Goal: Task Accomplishment & Management: Complete application form

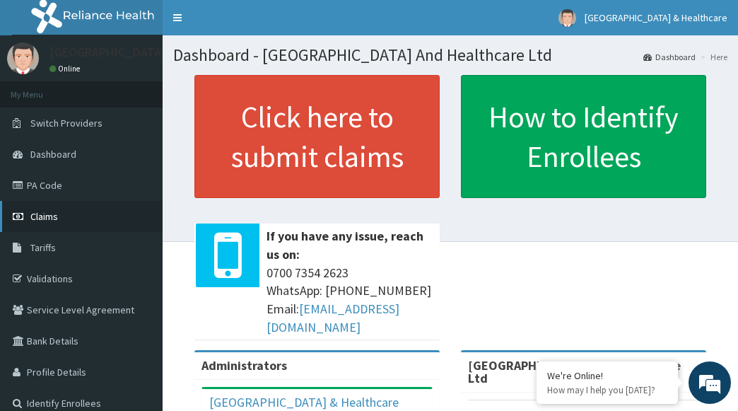
click at [40, 213] on span "Claims" at bounding box center [44, 216] width 28 height 13
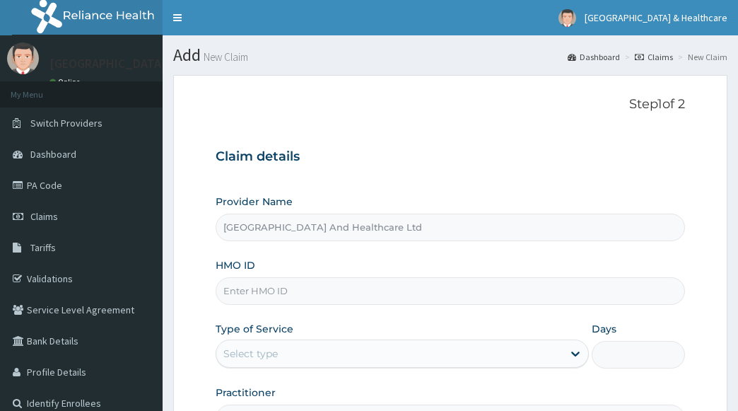
click at [508, 296] on input "HMO ID" at bounding box center [451, 291] width 470 height 28
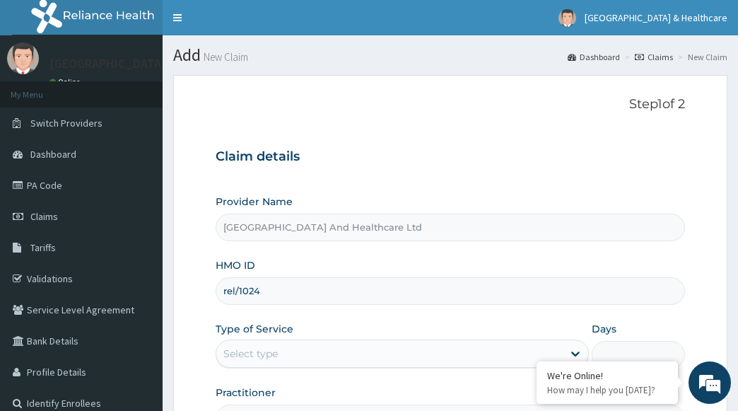
type input "REL/10249/A"
click at [338, 359] on div "Select type" at bounding box center [389, 353] width 347 height 23
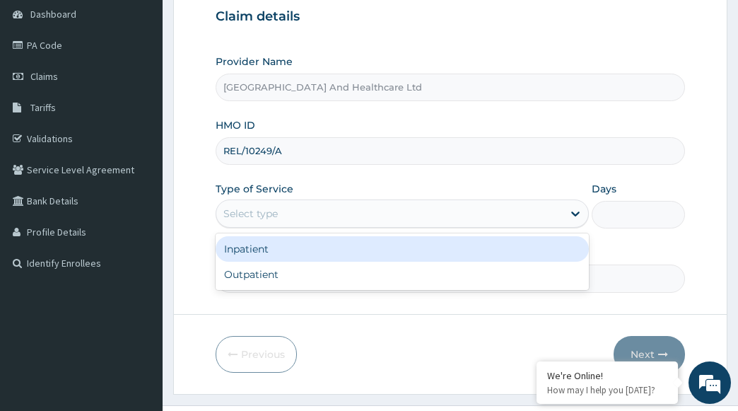
scroll to position [141, 0]
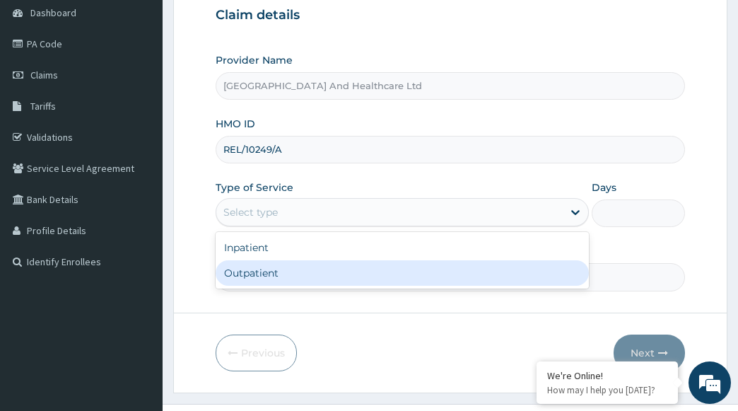
click at [253, 279] on div "Outpatient" at bounding box center [403, 272] width 374 height 25
type input "1"
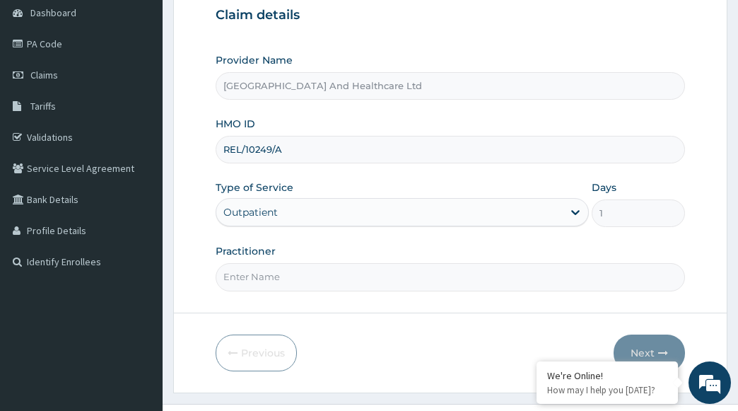
drag, startPoint x: 517, startPoint y: 274, endPoint x: 508, endPoint y: 281, distance: 11.5
click at [517, 274] on input "Practitioner" at bounding box center [451, 277] width 470 height 28
type input "[PERSON_NAME]"
click at [646, 355] on button "Next" at bounding box center [649, 352] width 71 height 37
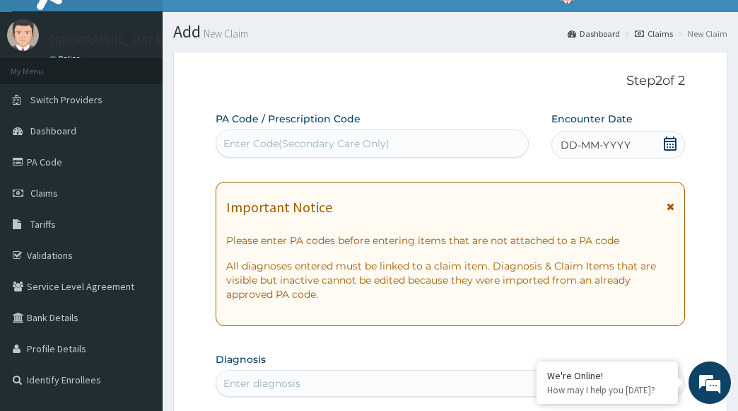
scroll to position [0, 0]
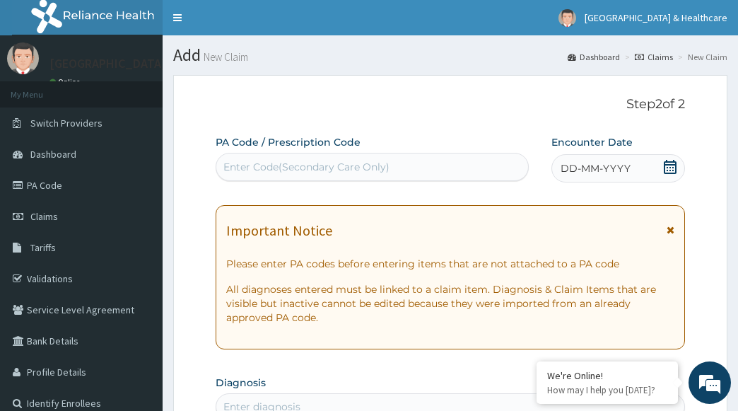
click at [654, 168] on div "DD-MM-YYYY" at bounding box center [619, 168] width 134 height 28
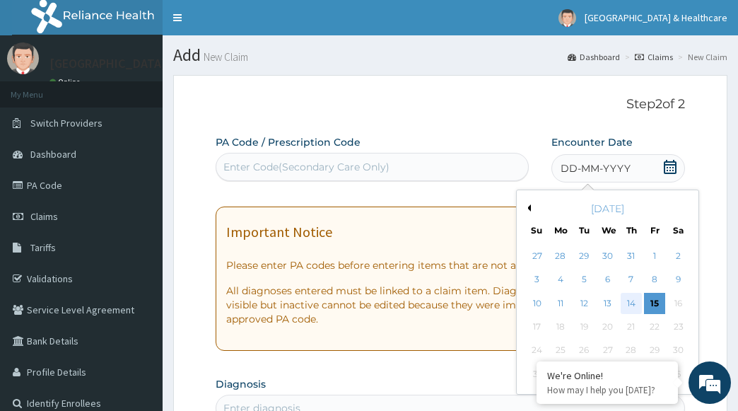
click at [636, 303] on div "14" at bounding box center [630, 303] width 21 height 21
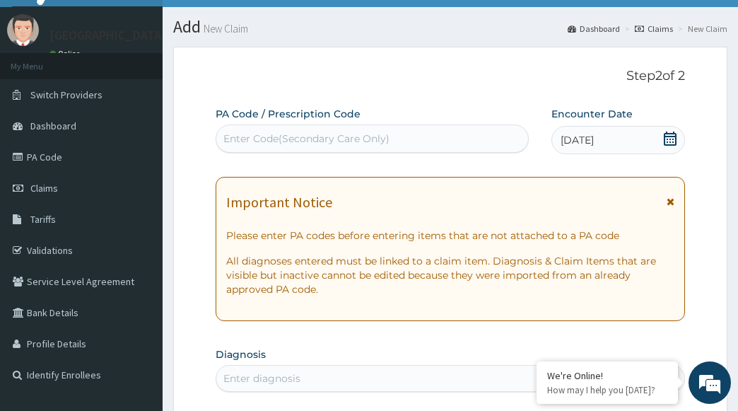
scroll to position [71, 0]
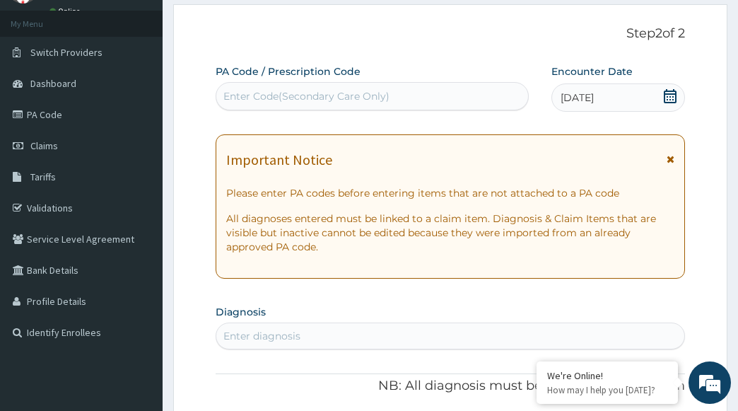
click at [491, 340] on div "Enter diagnosis" at bounding box center [450, 336] width 469 height 23
click at [507, 344] on div "Enter diagnosis" at bounding box center [450, 336] width 469 height 23
click at [511, 330] on div "Enter diagnosis" at bounding box center [450, 336] width 469 height 23
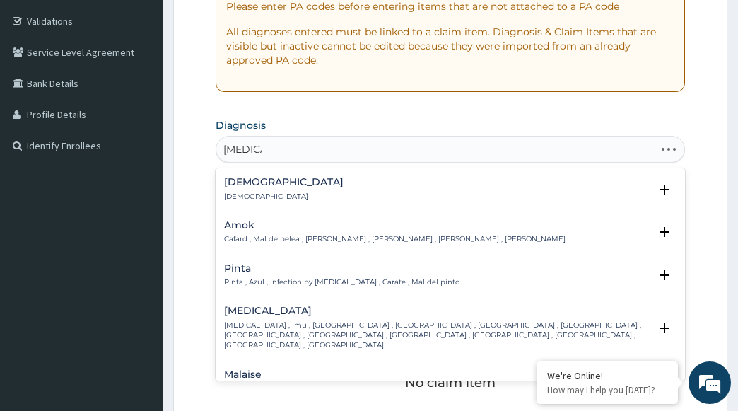
scroll to position [283, 0]
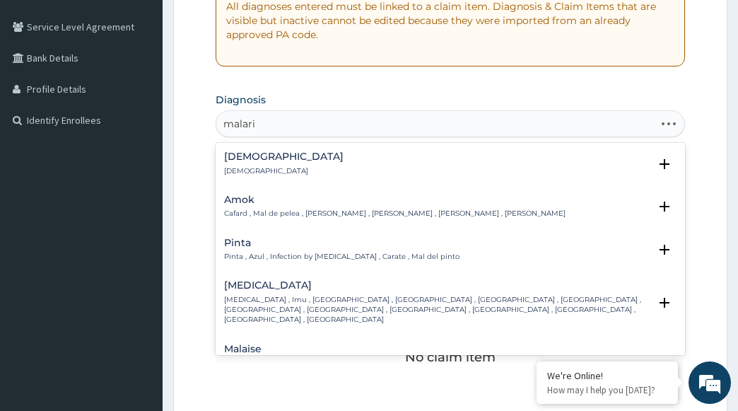
type input "[MEDICAL_DATA]"
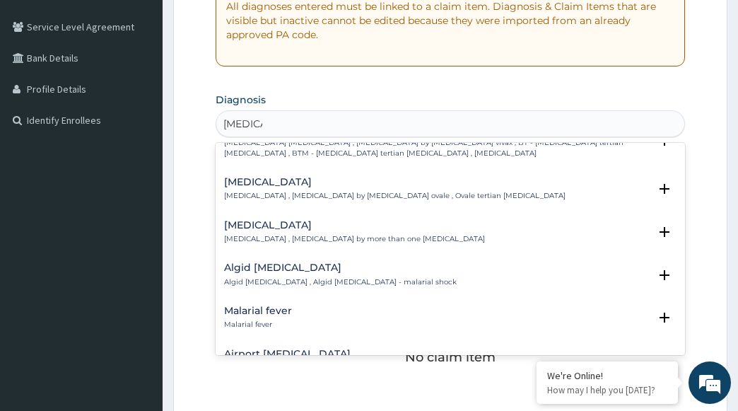
scroll to position [0, 0]
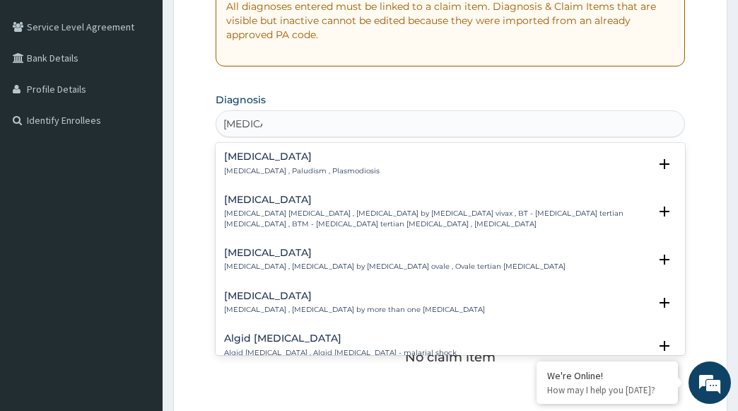
click at [308, 170] on p "Malaria , Paludism , Plasmodiosis" at bounding box center [302, 171] width 156 height 10
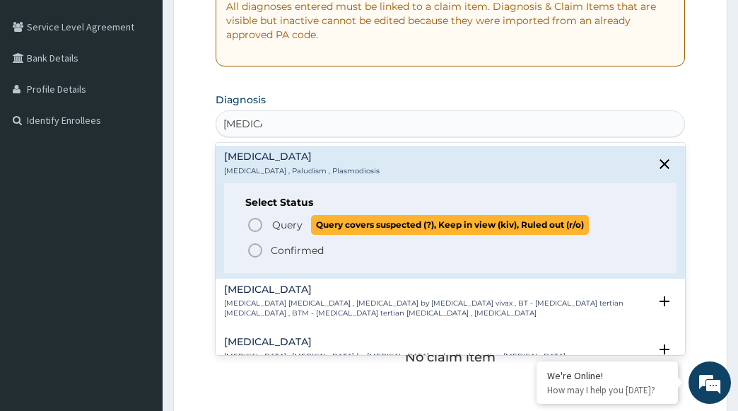
click at [279, 227] on span "Query" at bounding box center [287, 225] width 30 height 14
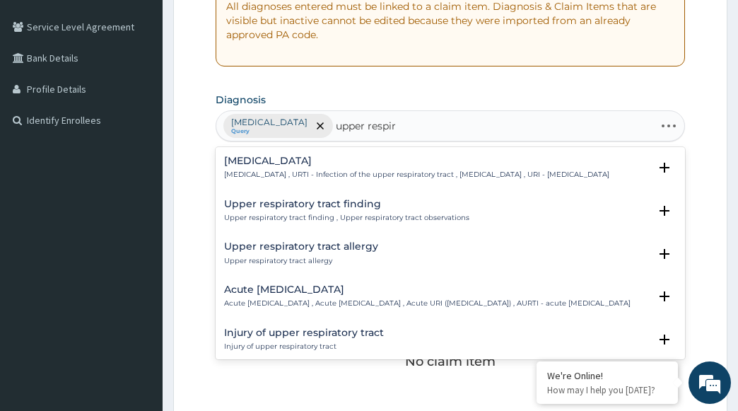
type input "upper respira"
click at [325, 173] on p "Upper respiratory infection , URTI - Infection of the upper respiratory tract ,…" at bounding box center [416, 175] width 385 height 10
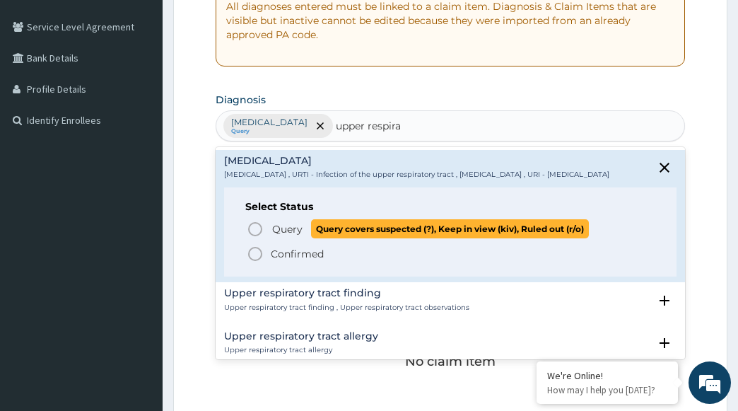
click at [264, 238] on span "Query Query covers suspected (?), Keep in view (kiv), Ruled out (r/o)" at bounding box center [451, 228] width 409 height 19
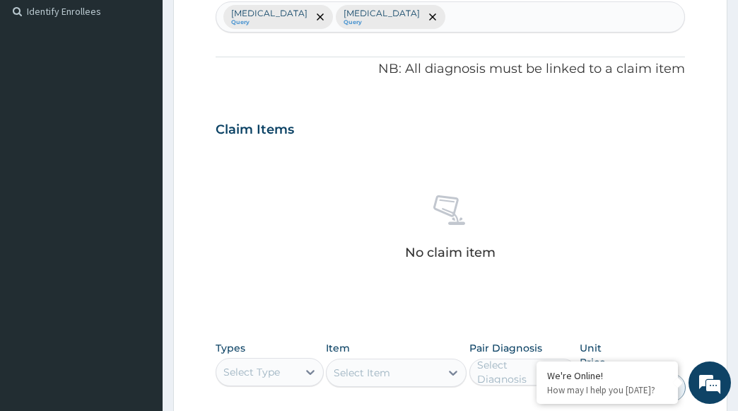
scroll to position [566, 0]
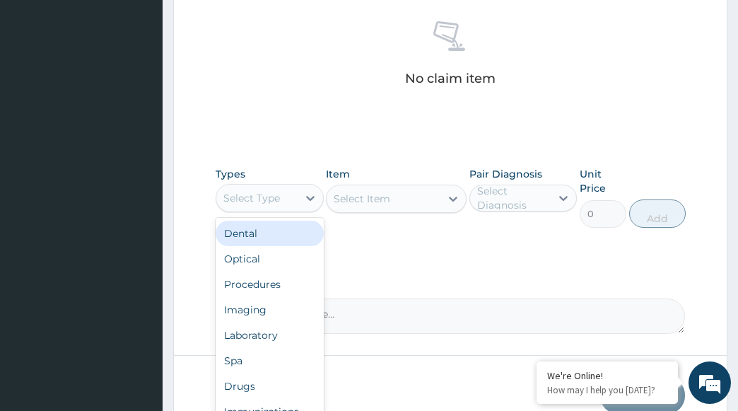
click at [293, 200] on div "Select Type" at bounding box center [256, 198] width 81 height 23
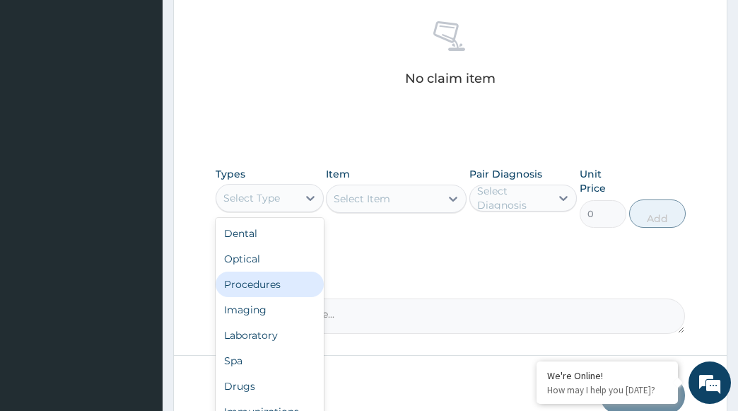
click at [260, 284] on div "Procedures" at bounding box center [270, 284] width 108 height 25
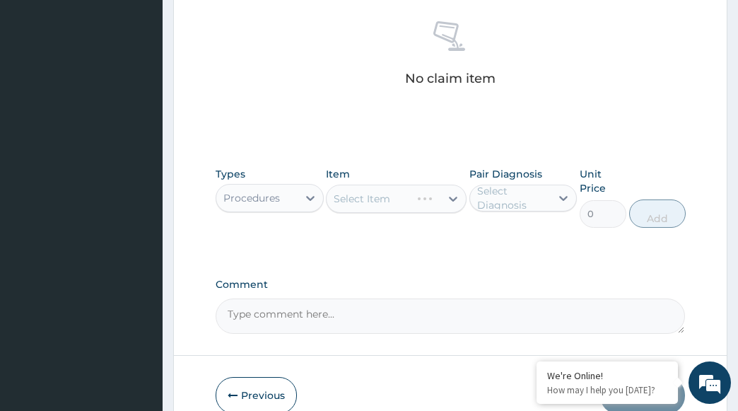
click at [413, 194] on div "Select Item" at bounding box center [396, 199] width 141 height 28
click at [386, 202] on div "Select Item" at bounding box center [396, 199] width 141 height 28
click at [361, 194] on div "Select Item" at bounding box center [396, 199] width 141 height 28
click at [453, 200] on div "Select Item" at bounding box center [396, 199] width 141 height 28
click at [448, 202] on div "Select Item" at bounding box center [396, 199] width 141 height 28
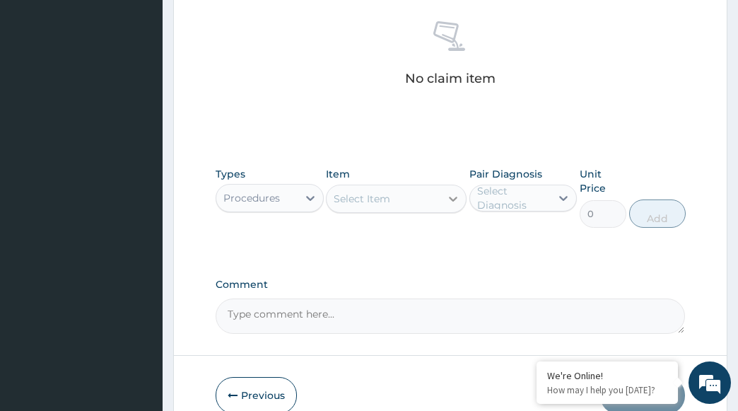
click at [441, 186] on div at bounding box center [453, 198] width 25 height 25
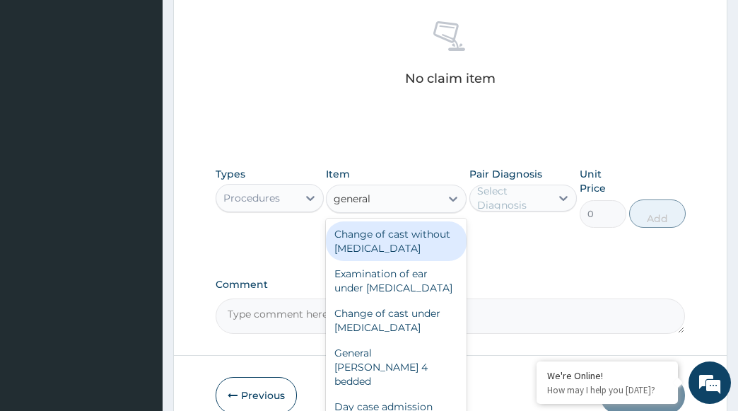
type input "general p"
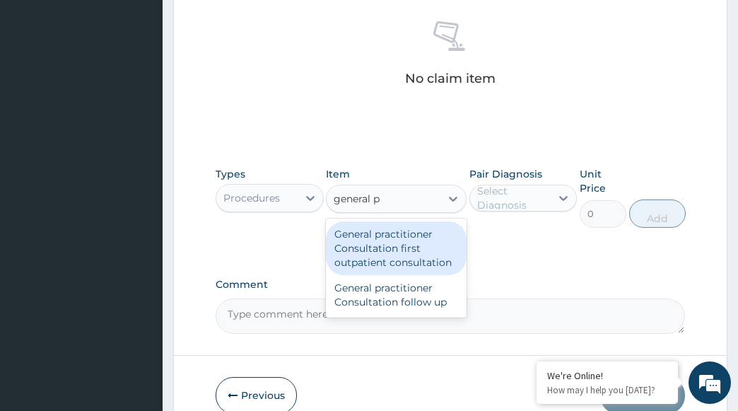
click at [390, 259] on div "General practitioner Consultation first outpatient consultation" at bounding box center [396, 248] width 141 height 54
type input "3600"
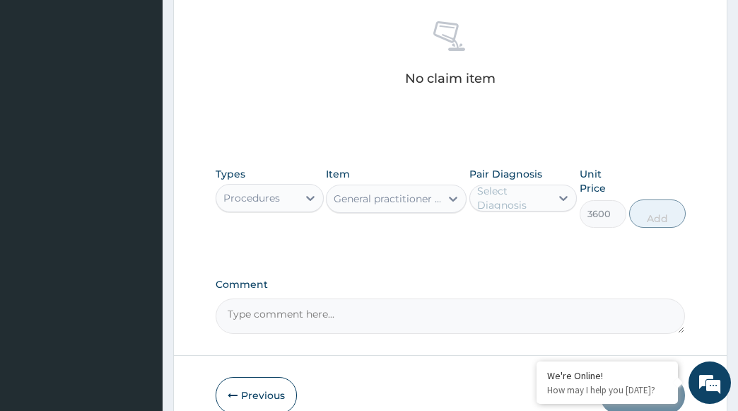
click at [522, 204] on div "Select Diagnosis" at bounding box center [513, 198] width 73 height 28
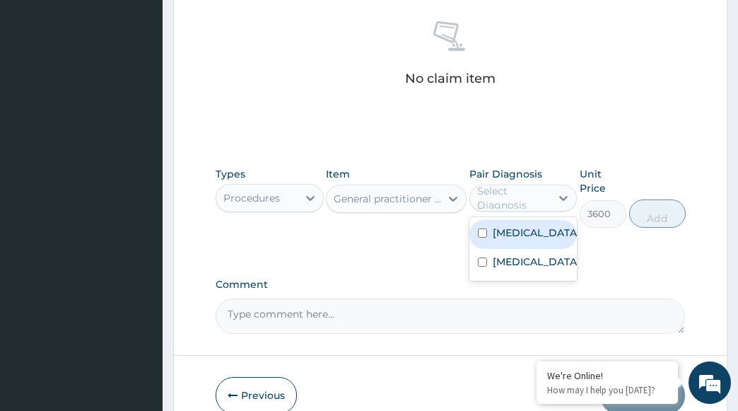
click at [519, 236] on label "Malaria" at bounding box center [537, 233] width 88 height 14
checkbox input "true"
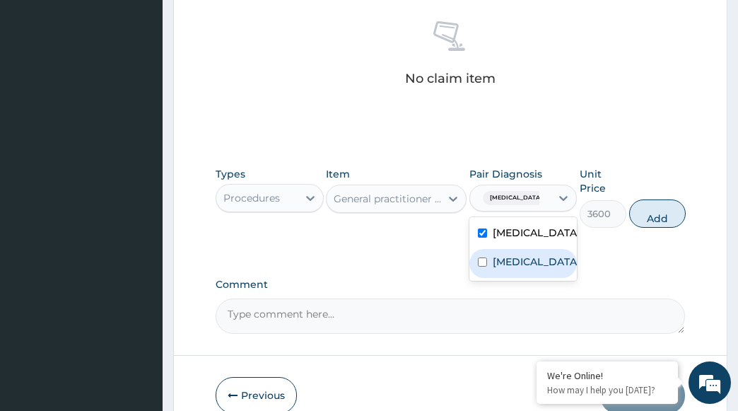
click at [506, 269] on label "Upper respiratory infection" at bounding box center [537, 262] width 88 height 14
checkbox input "true"
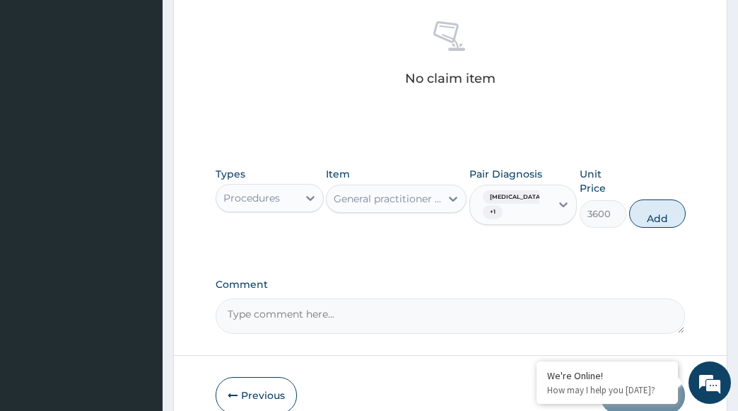
drag, startPoint x: 663, startPoint y: 216, endPoint x: 549, endPoint y: 173, distance: 121.1
click at [662, 216] on button "Add" at bounding box center [657, 213] width 57 height 28
type input "0"
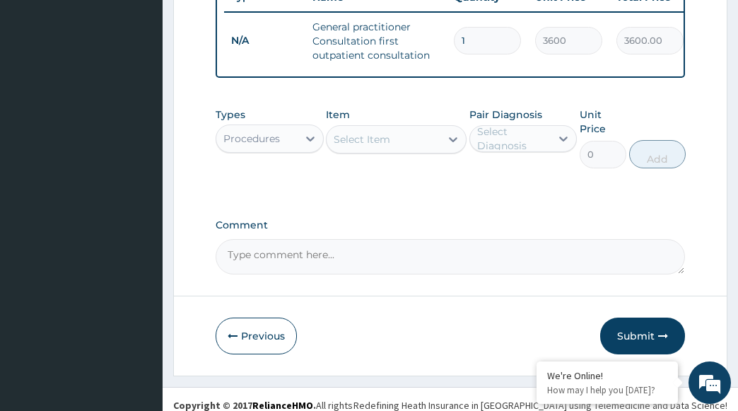
scroll to position [588, 0]
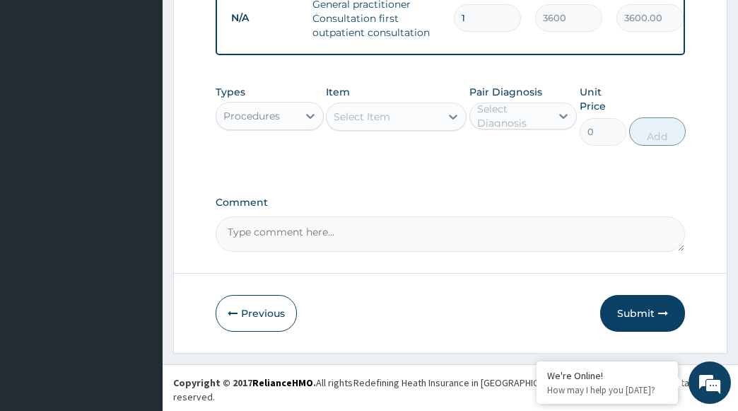
click at [294, 125] on div "Procedures" at bounding box center [256, 116] width 81 height 23
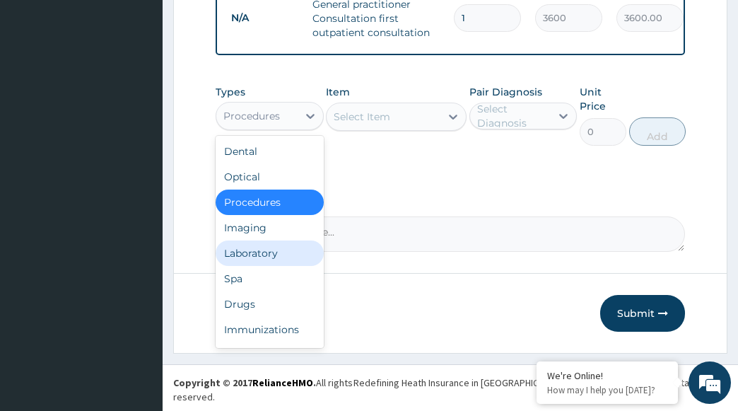
click at [256, 260] on div "Laboratory" at bounding box center [270, 252] width 108 height 25
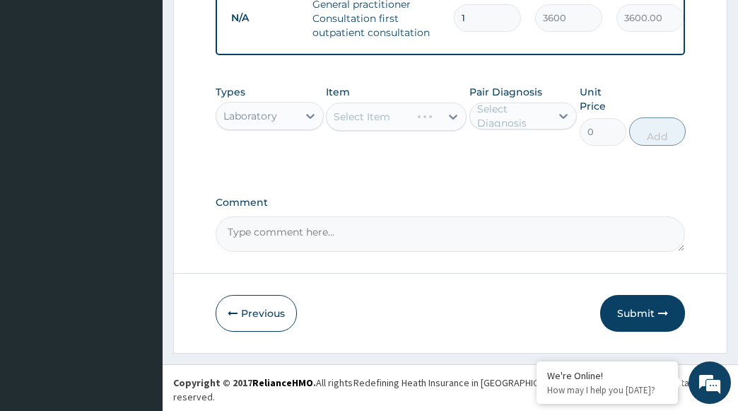
click at [400, 131] on div "Select Item" at bounding box center [396, 117] width 141 height 28
click at [365, 124] on div "Select Item" at bounding box center [396, 117] width 141 height 28
click at [457, 122] on div "Select Item" at bounding box center [396, 117] width 141 height 28
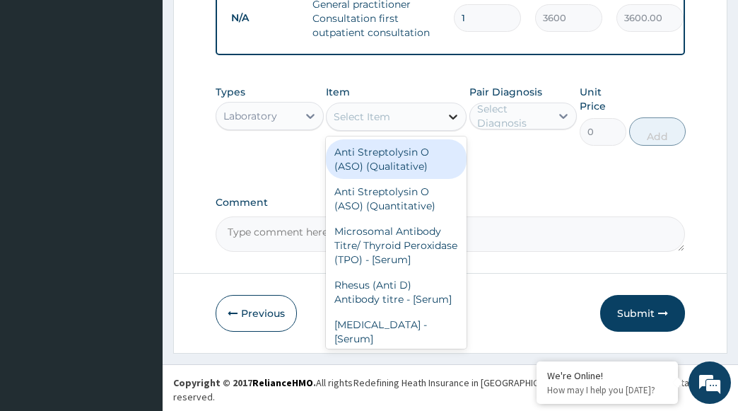
click at [449, 124] on icon at bounding box center [453, 117] width 14 height 14
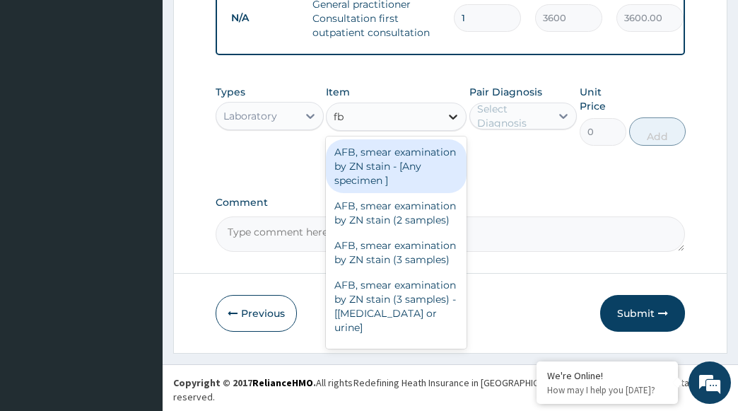
type input "fbc"
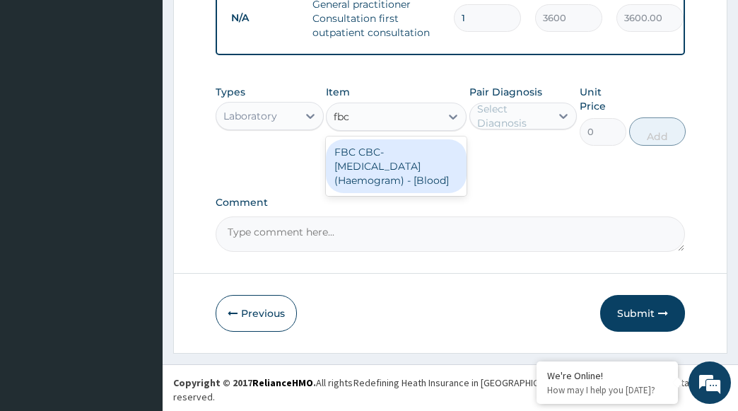
click at [390, 167] on div "FBC CBC-[MEDICAL_DATA] (Haemogram) - [Blood]" at bounding box center [396, 166] width 141 height 54
type input "4200"
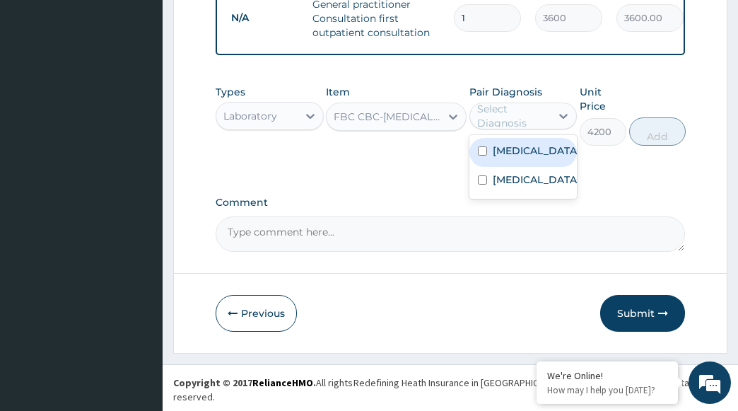
click at [536, 129] on div "Select Diagnosis" at bounding box center [513, 116] width 73 height 28
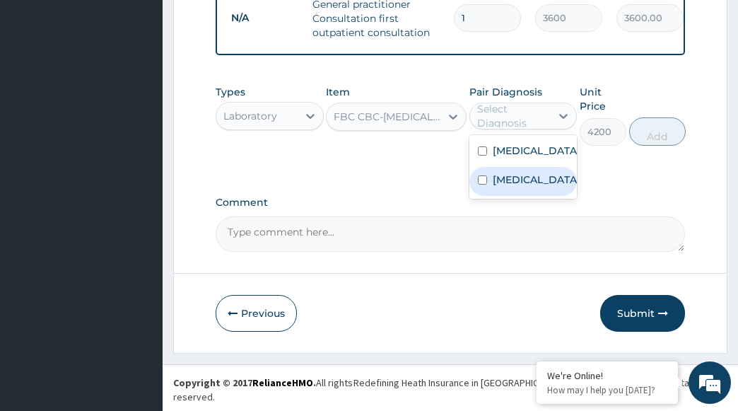
click at [499, 187] on label "Upper respiratory infection" at bounding box center [537, 180] width 88 height 14
checkbox input "true"
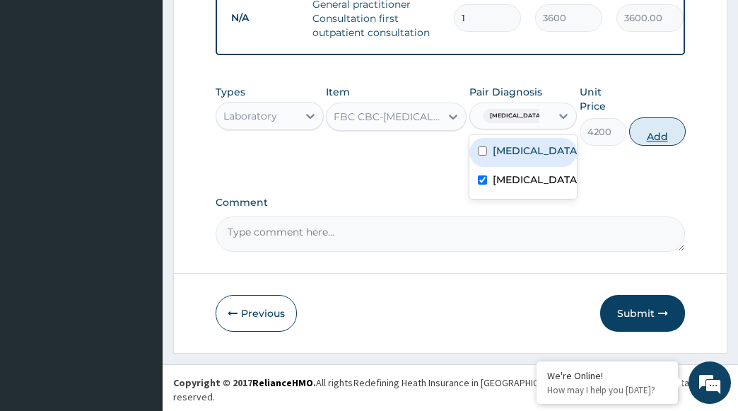
click at [663, 146] on button "Add" at bounding box center [657, 131] width 57 height 28
type input "0"
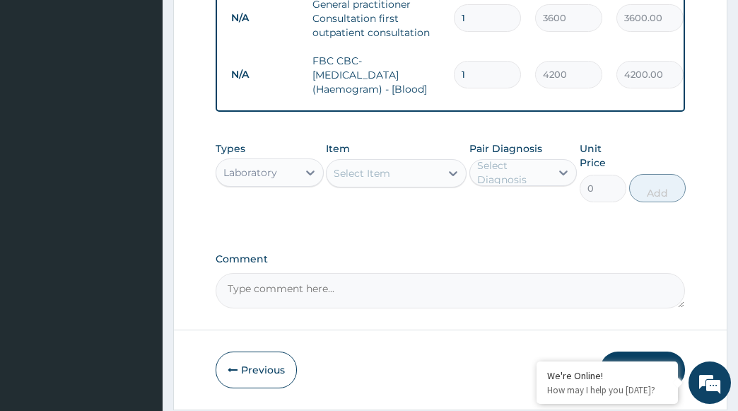
click at [397, 185] on div "Select Item" at bounding box center [384, 173] width 114 height 23
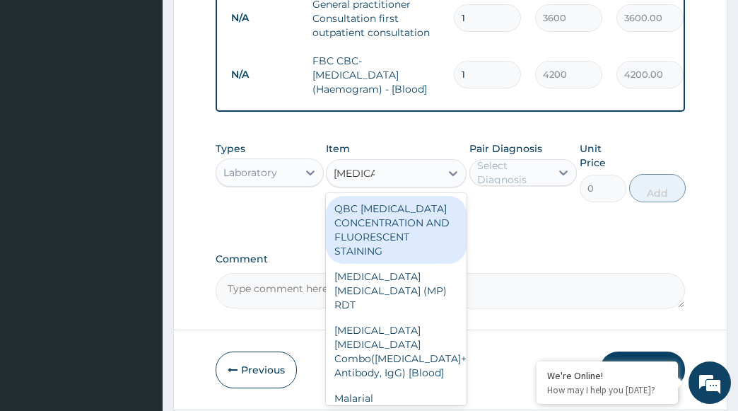
type input "[MEDICAL_DATA] p"
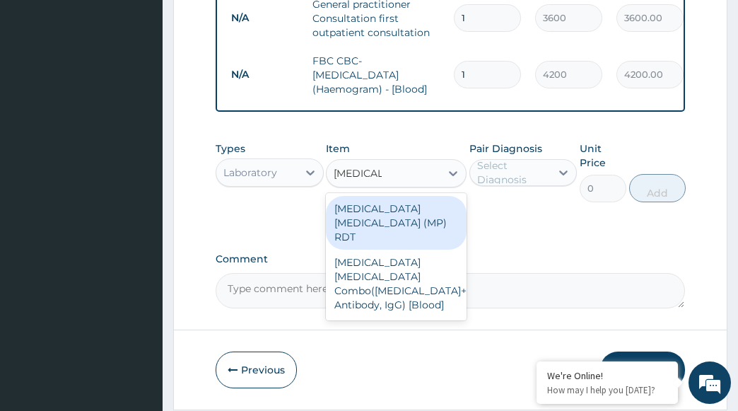
click at [383, 218] on div "[MEDICAL_DATA] [MEDICAL_DATA] (MP) RDT" at bounding box center [396, 223] width 141 height 54
type input "2100"
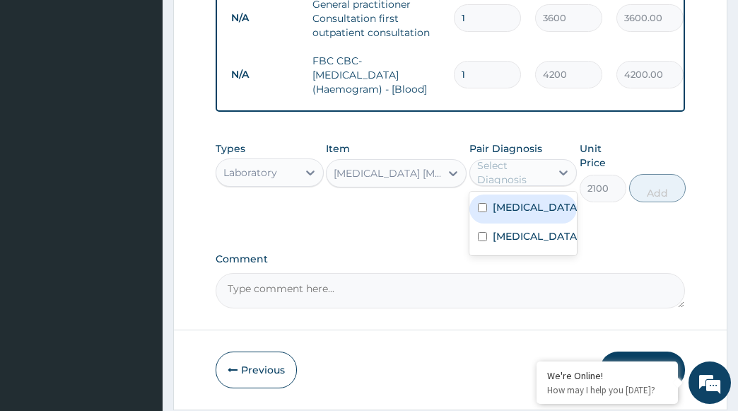
drag, startPoint x: 550, startPoint y: 175, endPoint x: 529, endPoint y: 194, distance: 28.5
click at [549, 175] on div "Select Diagnosis" at bounding box center [510, 172] width 81 height 23
click at [513, 223] on div "Malaria" at bounding box center [524, 208] width 108 height 29
checkbox input "true"
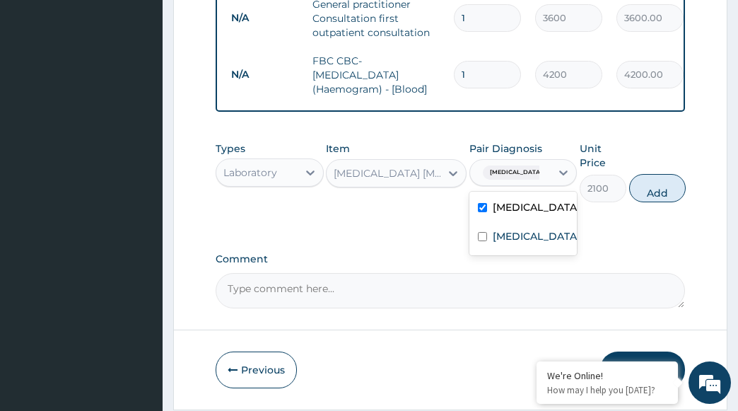
drag, startPoint x: 650, startPoint y: 211, endPoint x: 573, endPoint y: 211, distance: 76.4
click at [651, 202] on button "Add" at bounding box center [657, 188] width 57 height 28
type input "0"
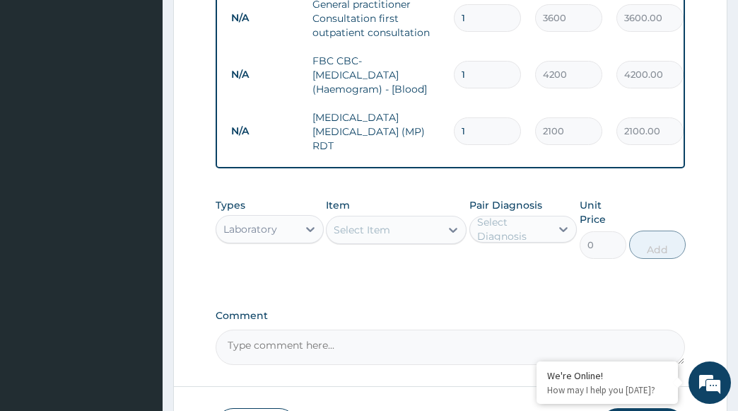
drag, startPoint x: 301, startPoint y: 231, endPoint x: 314, endPoint y: 204, distance: 29.7
click at [302, 231] on div at bounding box center [310, 228] width 25 height 25
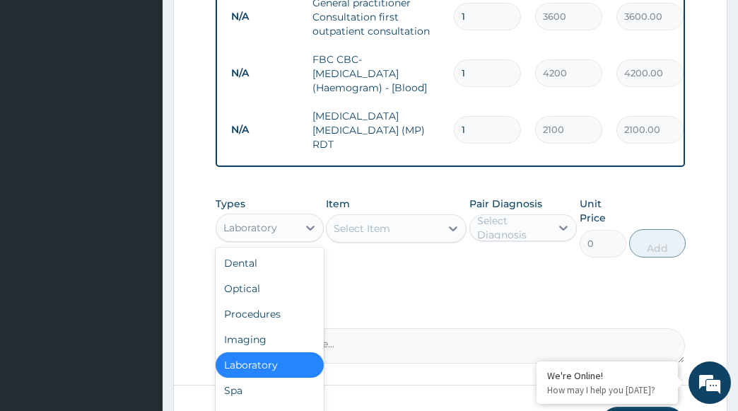
scroll to position [694, 0]
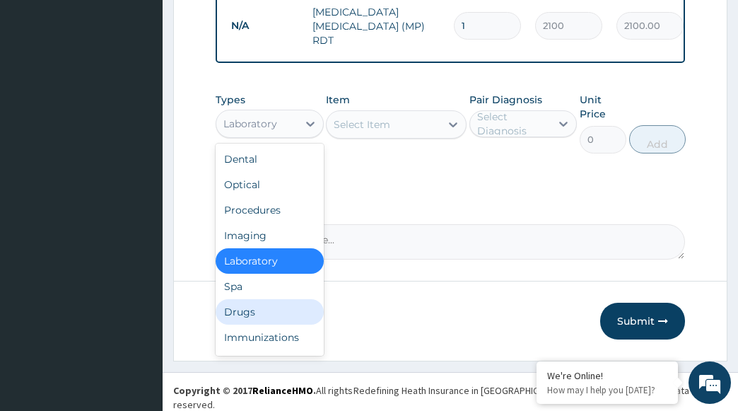
click at [233, 311] on div "Drugs" at bounding box center [270, 311] width 108 height 25
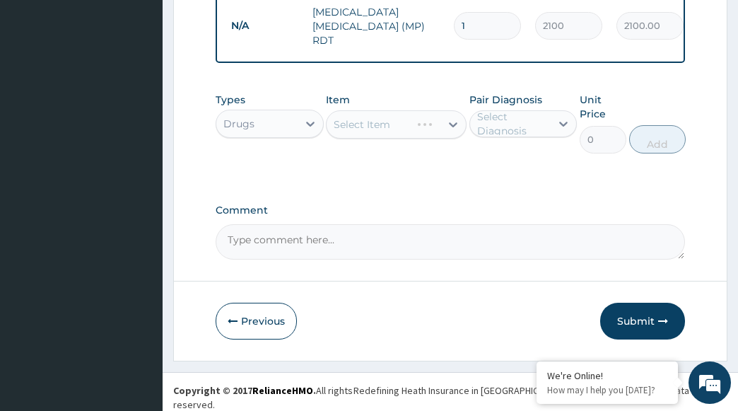
click at [424, 127] on div "Select Item" at bounding box center [396, 124] width 141 height 28
click at [424, 127] on div "Select Item" at bounding box center [384, 124] width 114 height 23
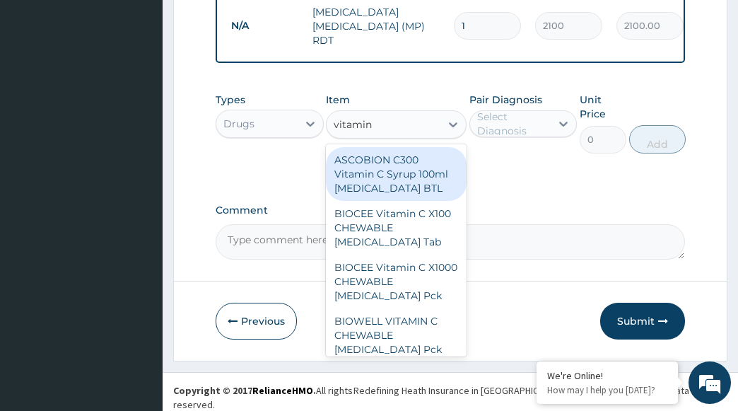
type input "vitamin c"
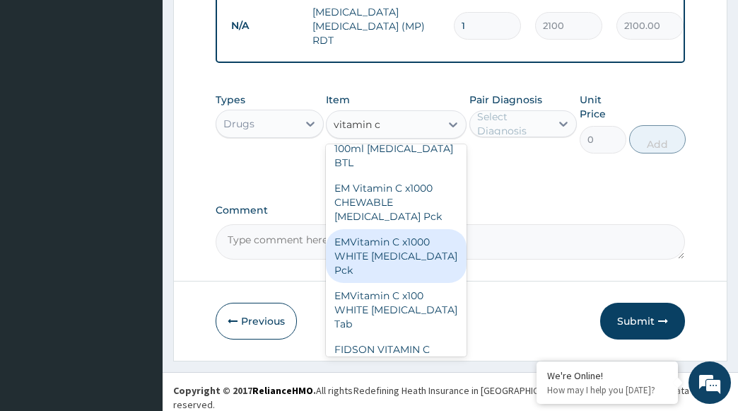
scroll to position [566, 0]
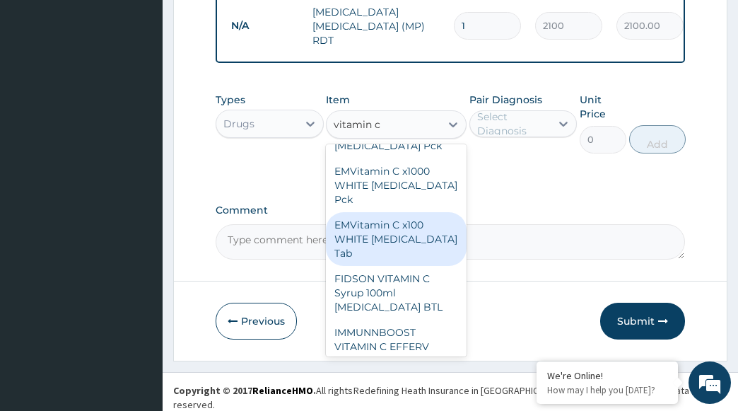
click at [390, 233] on div "EMVitamin C x100 WHITE [MEDICAL_DATA] Tab" at bounding box center [396, 239] width 141 height 54
type input "340"
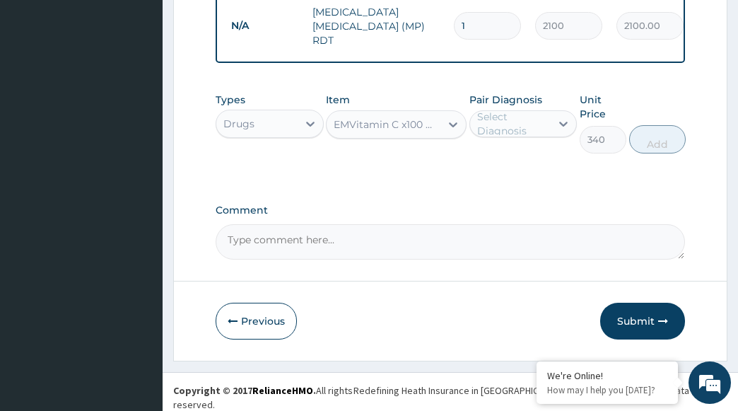
click at [498, 119] on div "Select Diagnosis" at bounding box center [513, 124] width 73 height 28
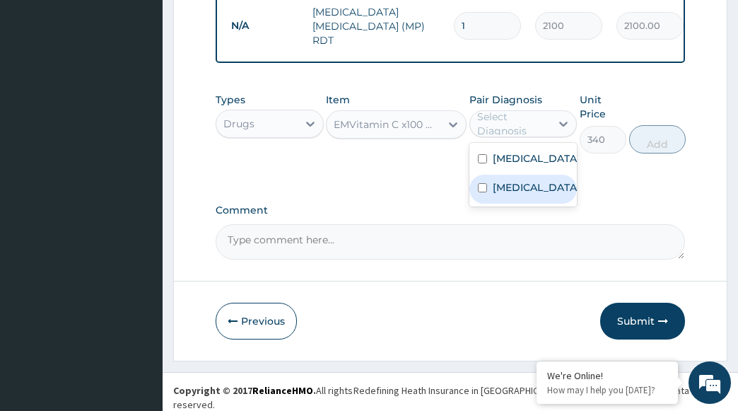
click at [491, 204] on div "Upper respiratory infection" at bounding box center [524, 189] width 108 height 29
checkbox input "true"
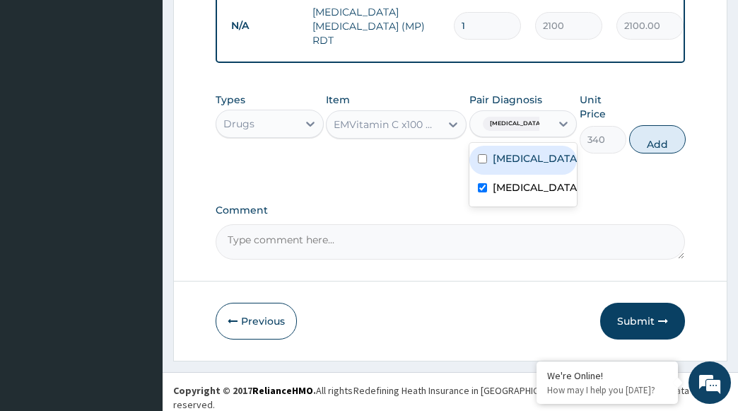
click at [496, 153] on label "Malaria" at bounding box center [537, 158] width 88 height 14
checkbox input "true"
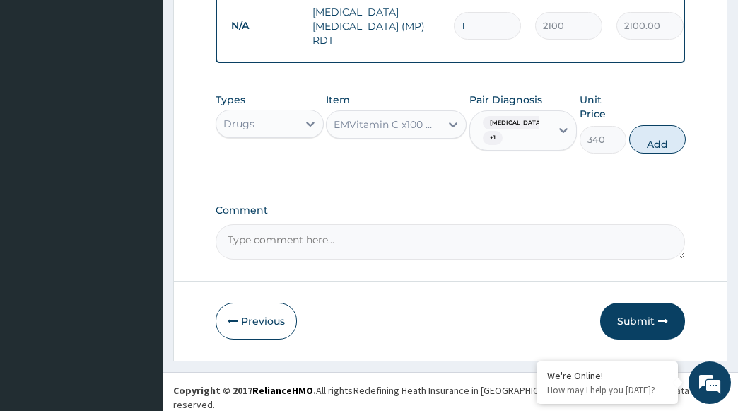
click at [654, 142] on button "Add" at bounding box center [657, 139] width 57 height 28
type input "0"
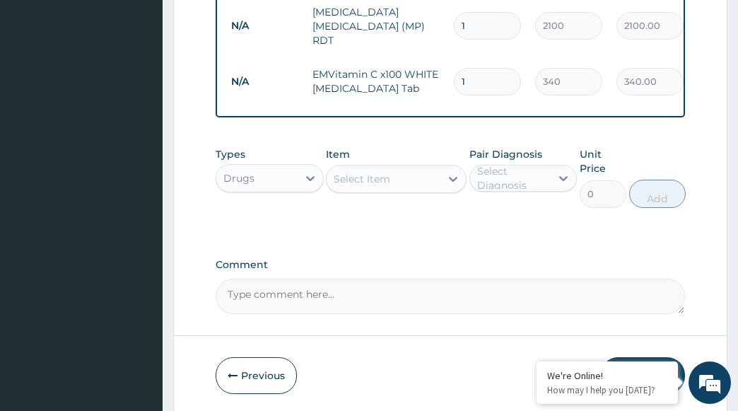
scroll to position [748, 0]
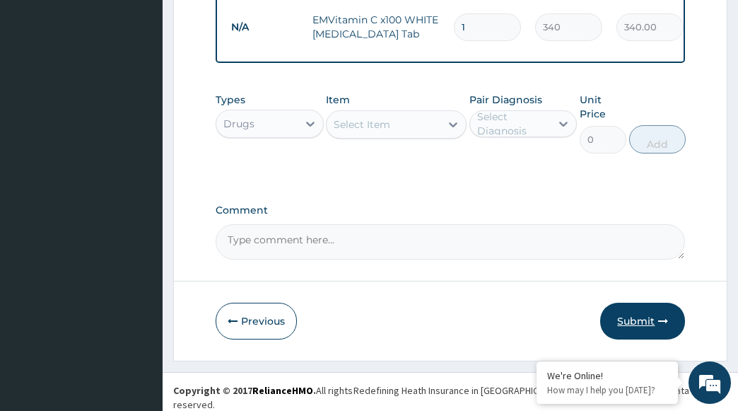
click at [633, 318] on button "Submit" at bounding box center [642, 321] width 85 height 37
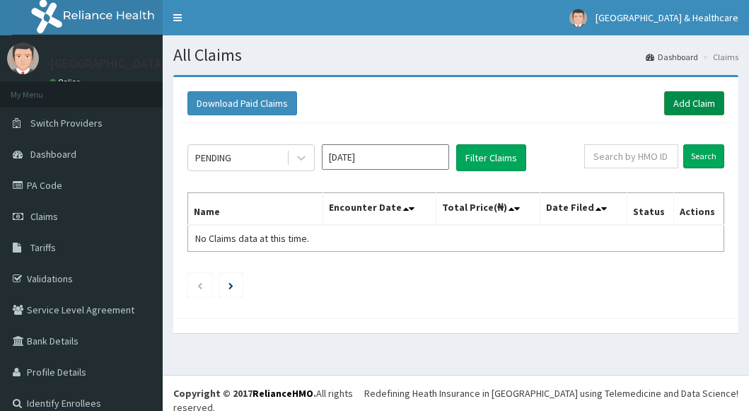
click at [673, 103] on link "Add Claim" at bounding box center [694, 103] width 60 height 24
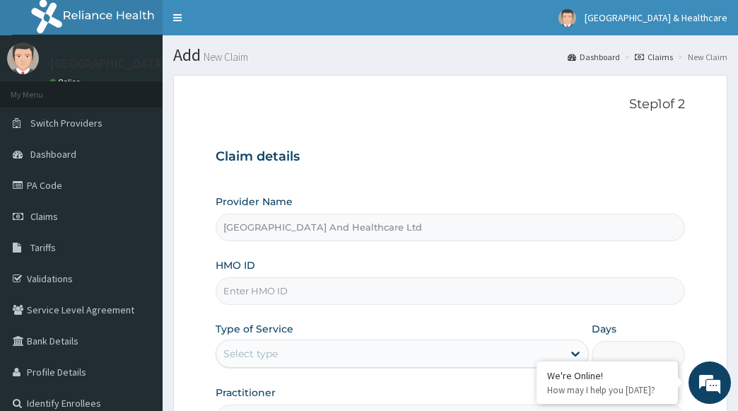
click at [354, 296] on input "HMO ID" at bounding box center [451, 291] width 470 height 28
type input "rel/10249/b"
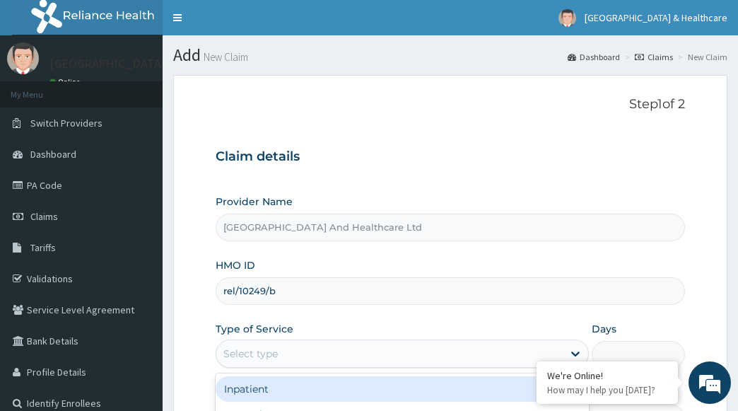
click at [363, 342] on div "Select type" at bounding box center [389, 353] width 347 height 23
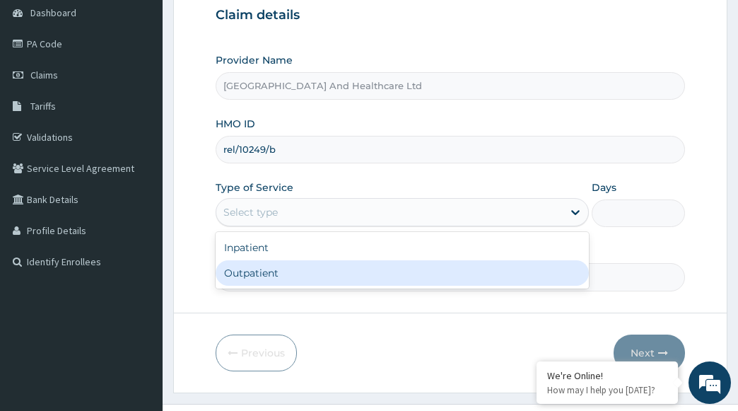
click at [264, 267] on div "Outpatient" at bounding box center [403, 272] width 374 height 25
type input "1"
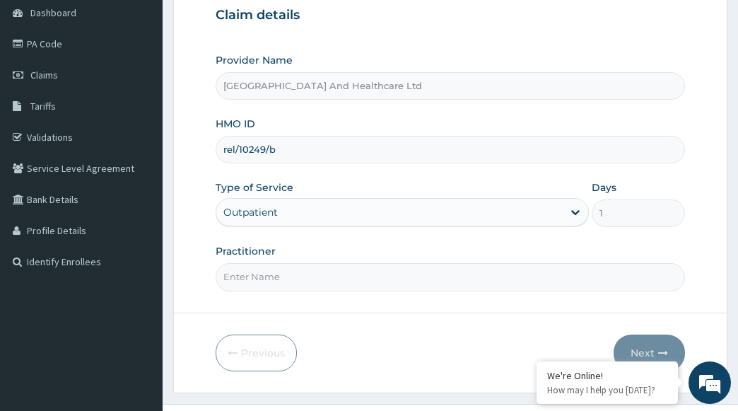
drag, startPoint x: 366, startPoint y: 276, endPoint x: 356, endPoint y: 284, distance: 12.5
click at [366, 276] on input "Practitioner" at bounding box center [451, 277] width 470 height 28
type input "[PERSON_NAME]"
click at [639, 355] on button "Next" at bounding box center [649, 352] width 71 height 37
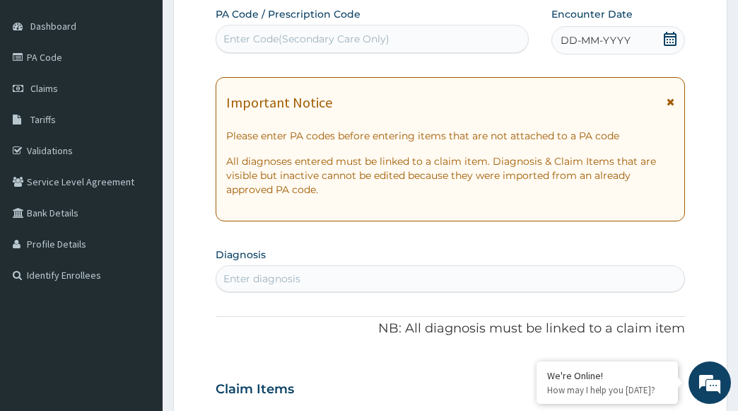
scroll to position [0, 0]
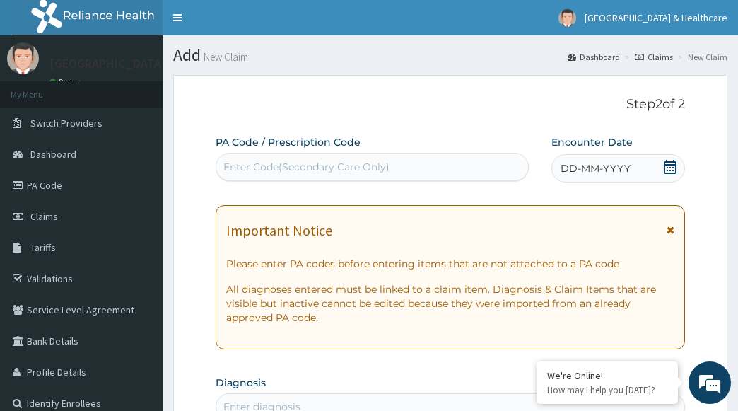
click at [650, 173] on div "DD-MM-YYYY" at bounding box center [619, 168] width 134 height 28
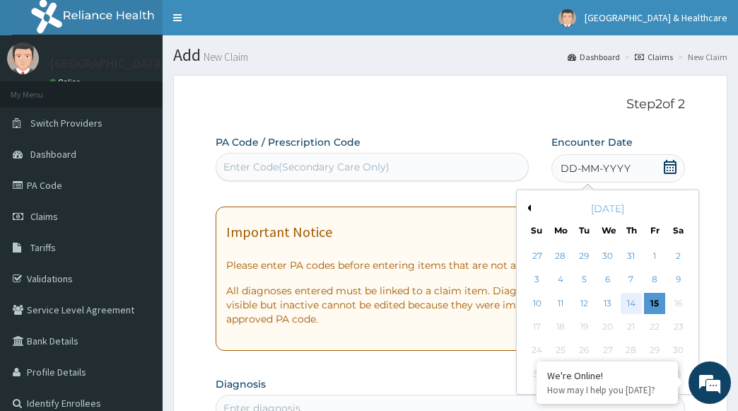
click at [629, 301] on div "14" at bounding box center [630, 303] width 21 height 21
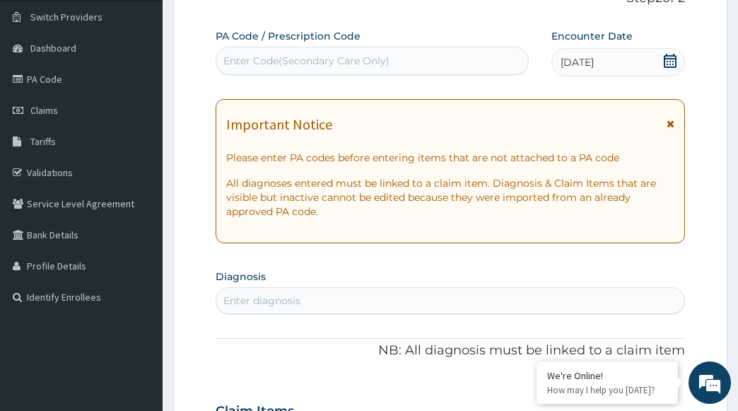
scroll to position [141, 0]
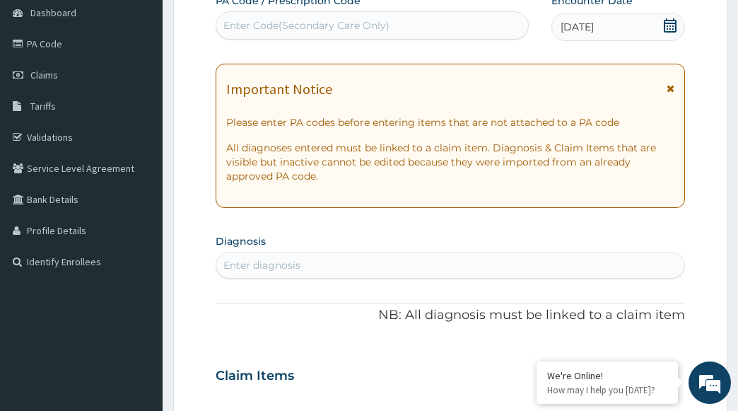
click at [546, 260] on div "Enter diagnosis" at bounding box center [450, 265] width 469 height 23
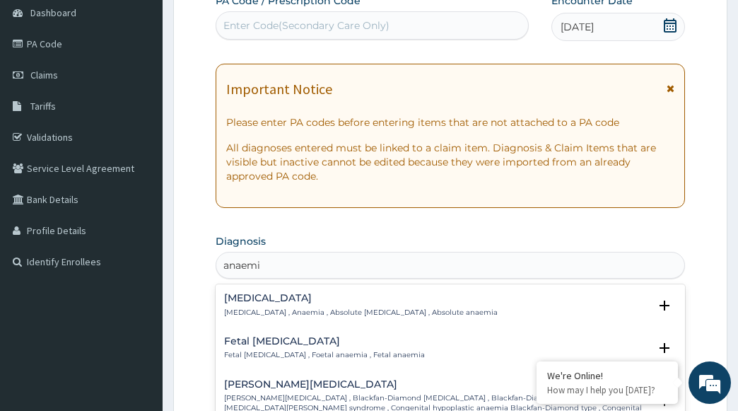
type input "anaemia"
click at [316, 308] on p "[MEDICAL_DATA] , Anaemia , Absolute [MEDICAL_DATA] , Absolute anaemia" at bounding box center [361, 313] width 274 height 10
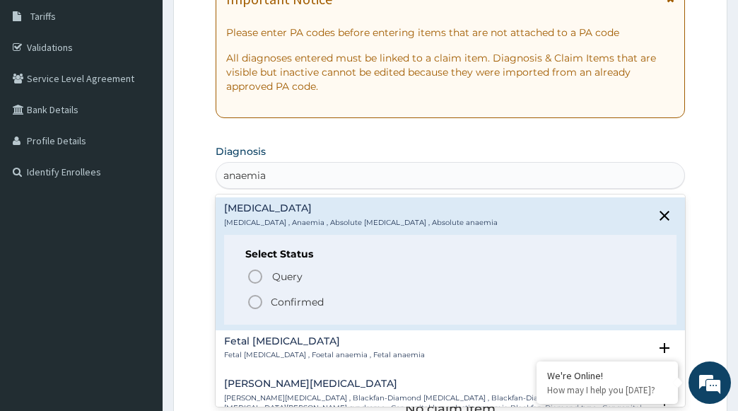
scroll to position [354, 0]
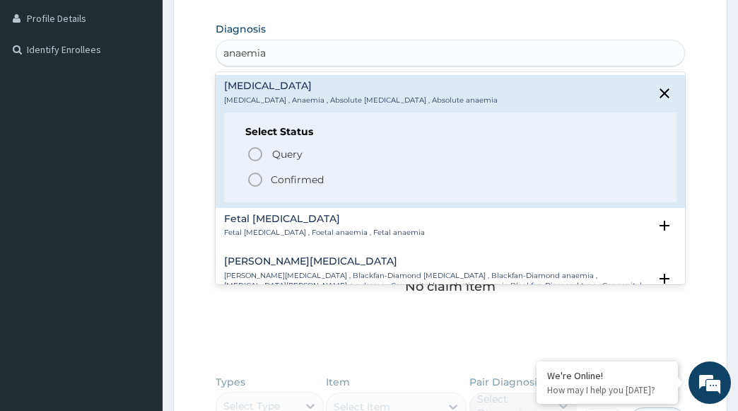
click at [289, 183] on p "Confirmed" at bounding box center [297, 180] width 53 height 14
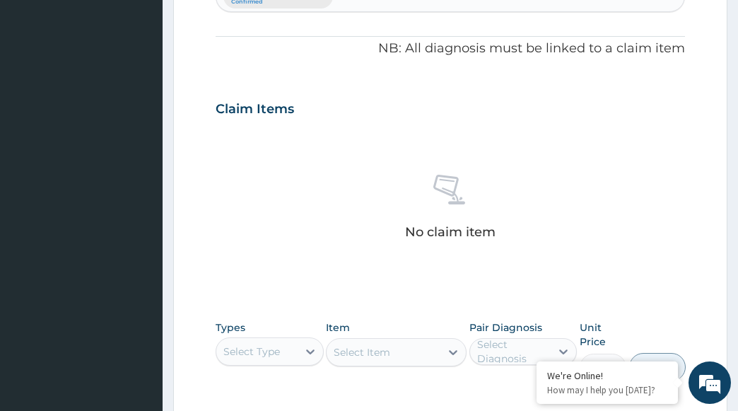
scroll to position [495, 0]
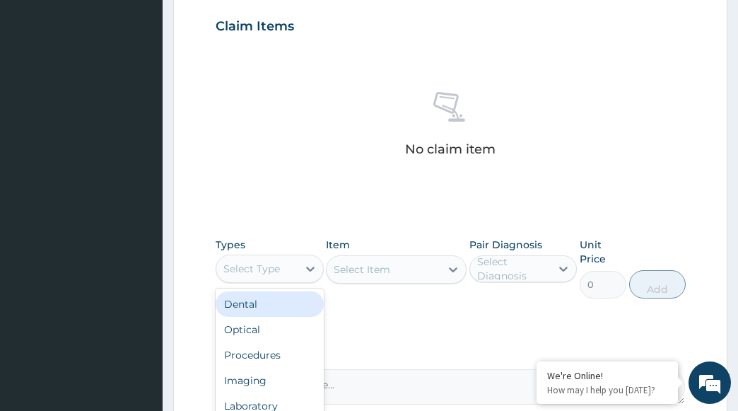
click at [310, 255] on div "Select Type" at bounding box center [270, 269] width 108 height 28
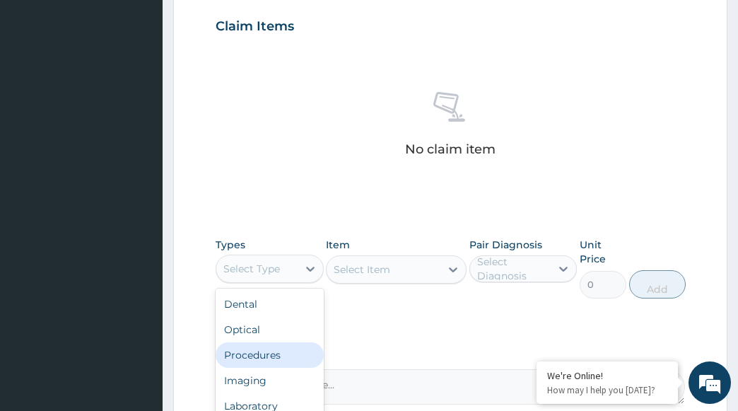
click at [258, 356] on div "Procedures" at bounding box center [270, 354] width 108 height 25
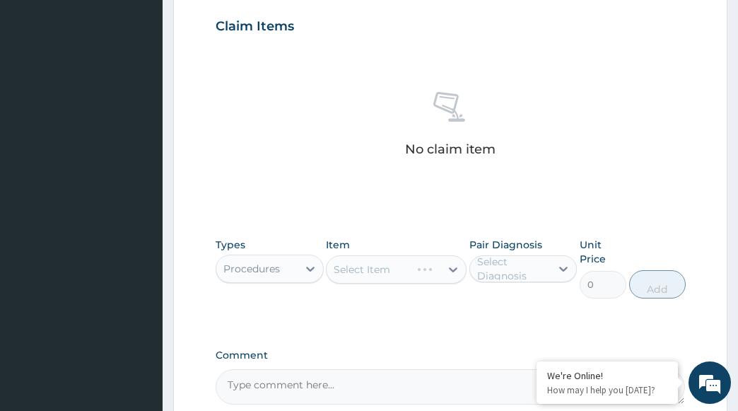
click at [423, 266] on div "Select Item" at bounding box center [396, 269] width 141 height 28
click at [394, 272] on div "Select Item" at bounding box center [396, 269] width 141 height 28
click at [414, 271] on div "Select Item" at bounding box center [384, 269] width 114 height 23
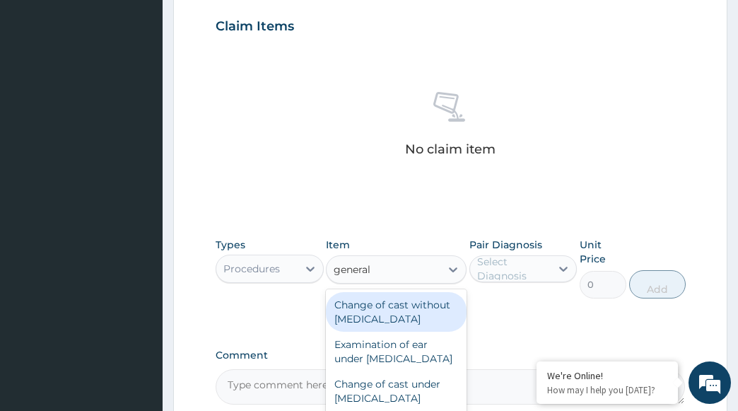
type input "general p"
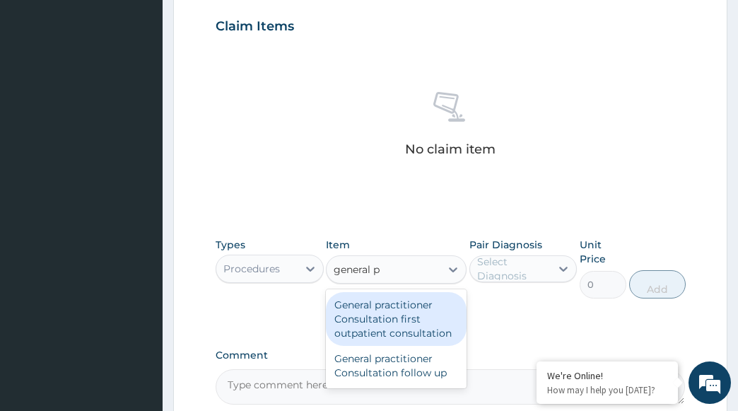
click at [384, 310] on div "General practitioner Consultation first outpatient consultation" at bounding box center [396, 319] width 141 height 54
type input "3600"
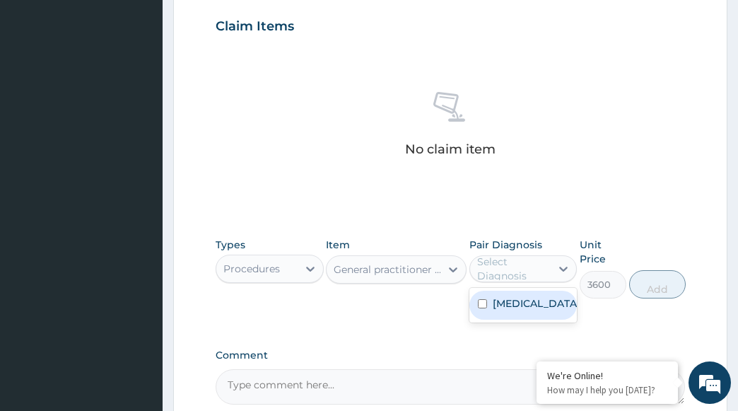
click at [518, 268] on div "Select Diagnosis" at bounding box center [513, 269] width 73 height 28
click at [507, 298] on label "[MEDICAL_DATA]" at bounding box center [537, 303] width 88 height 14
checkbox input "true"
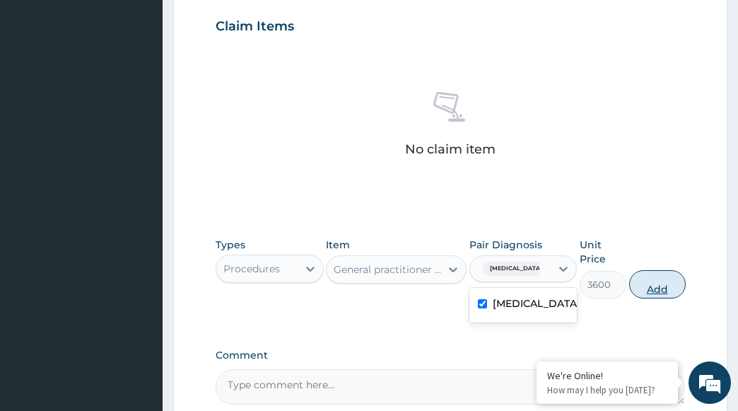
click at [658, 290] on button "Add" at bounding box center [657, 284] width 57 height 28
type input "0"
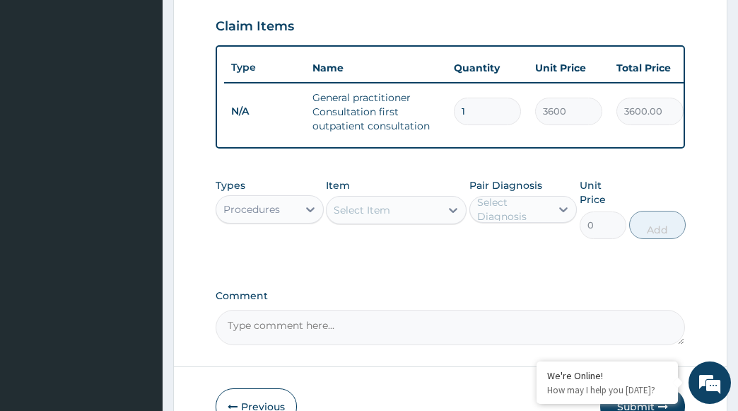
click at [400, 218] on div "Select Item" at bounding box center [384, 210] width 114 height 23
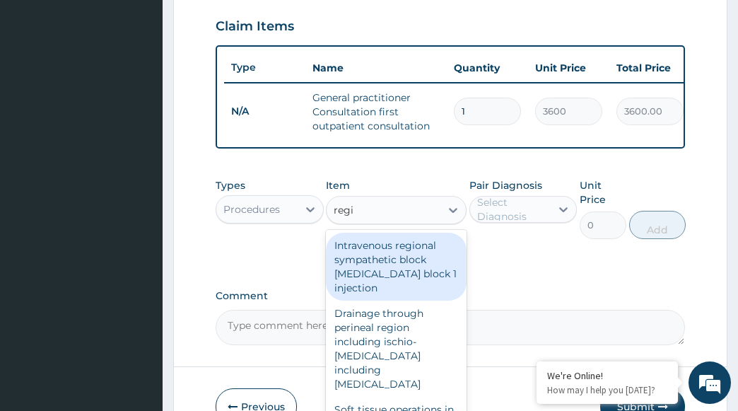
type input "regis"
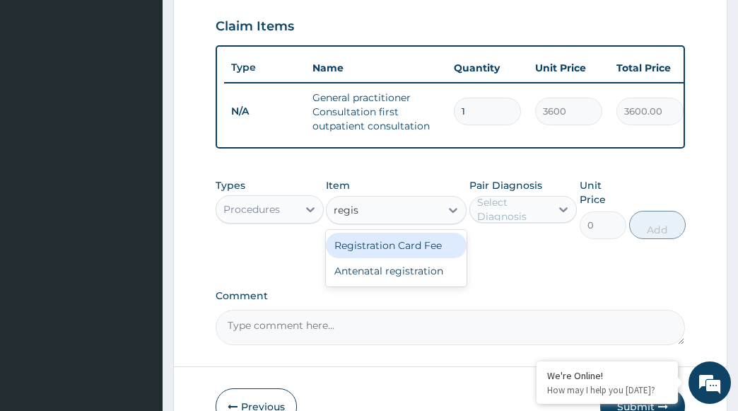
click at [407, 256] on div "Registration Card Fee" at bounding box center [396, 245] width 141 height 25
type input "2900"
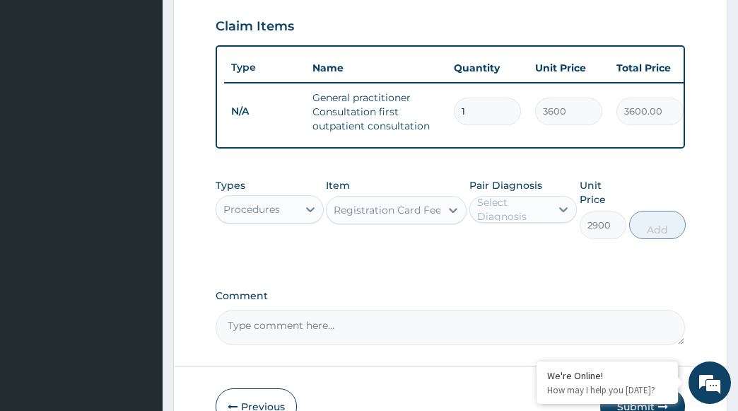
click at [500, 222] on div "Select Diagnosis" at bounding box center [513, 209] width 73 height 28
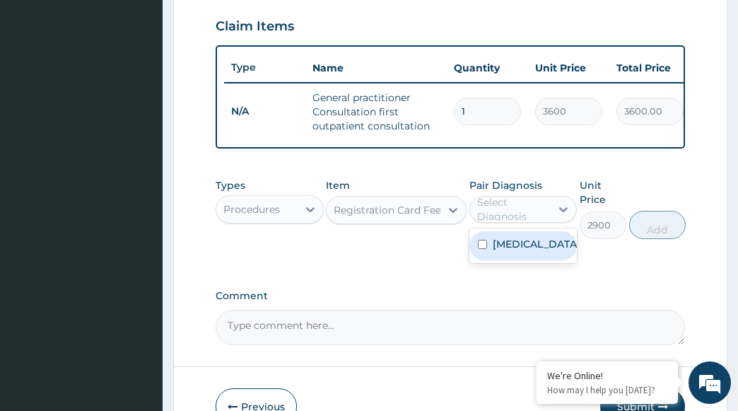
click at [500, 251] on label "[MEDICAL_DATA]" at bounding box center [537, 244] width 88 height 14
checkbox input "true"
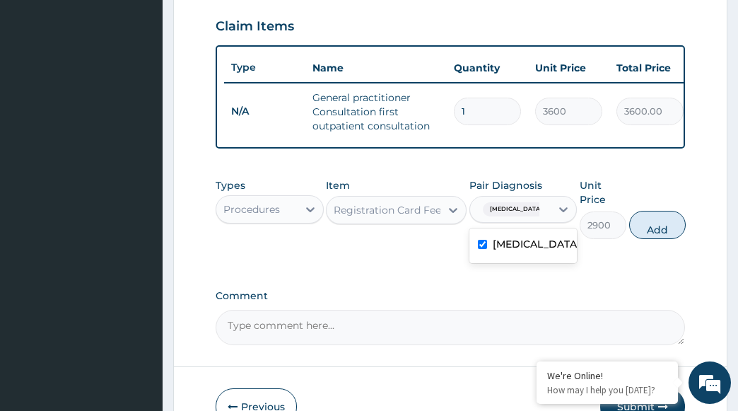
click at [665, 239] on button "Add" at bounding box center [657, 225] width 57 height 28
type input "0"
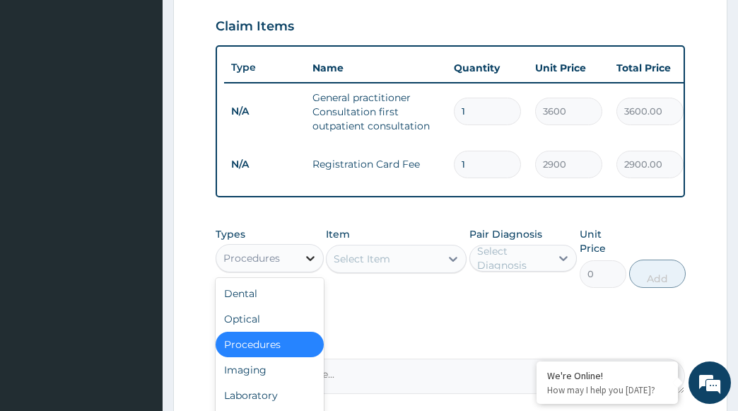
click at [314, 265] on icon at bounding box center [310, 258] width 14 height 14
click at [257, 402] on div "Laboratory" at bounding box center [270, 395] width 108 height 25
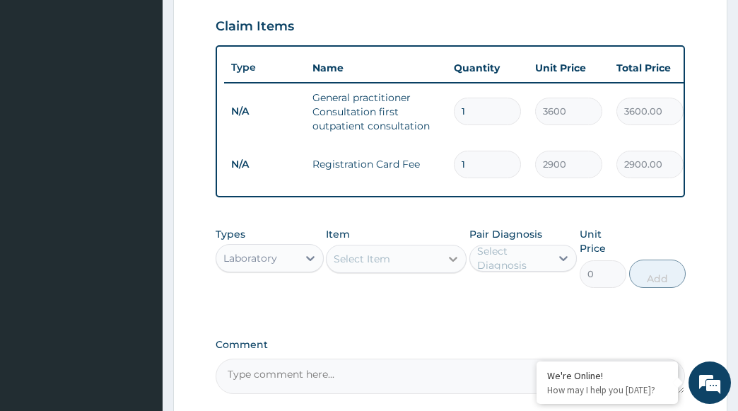
click at [441, 262] on div at bounding box center [453, 258] width 25 height 25
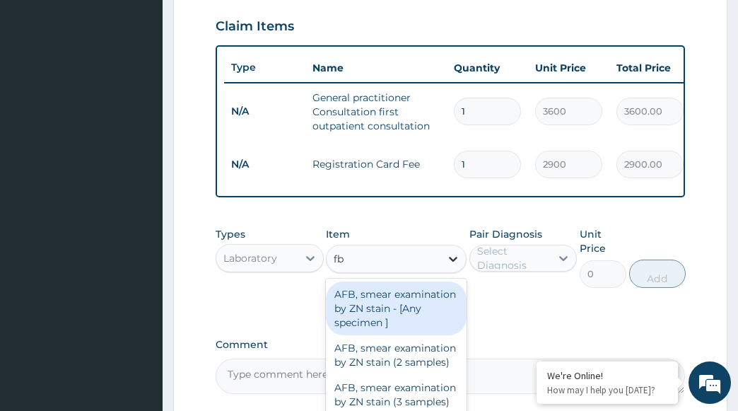
type input "fbc"
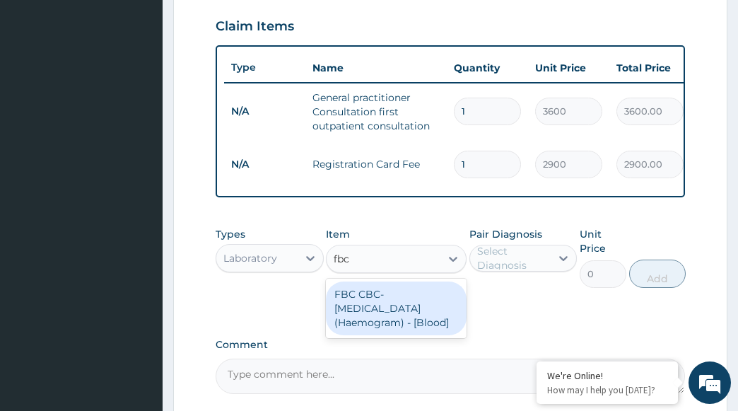
click at [416, 318] on div "FBC CBC-[MEDICAL_DATA] (Haemogram) - [Blood]" at bounding box center [396, 308] width 141 height 54
type input "4200"
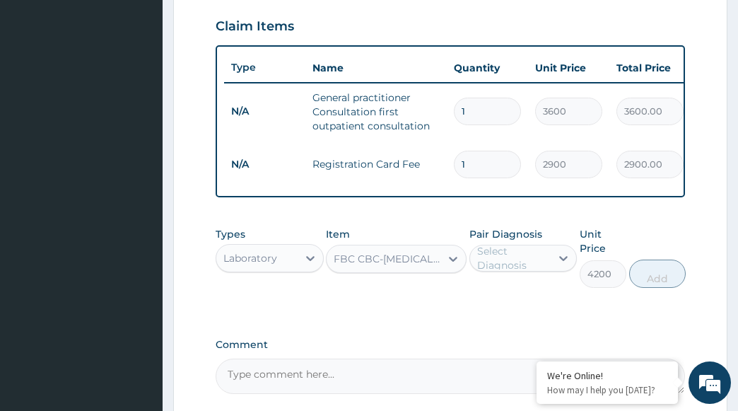
click at [523, 264] on div "Select Diagnosis" at bounding box center [513, 258] width 73 height 28
click at [504, 300] on label "[MEDICAL_DATA]" at bounding box center [537, 293] width 88 height 14
checkbox input "true"
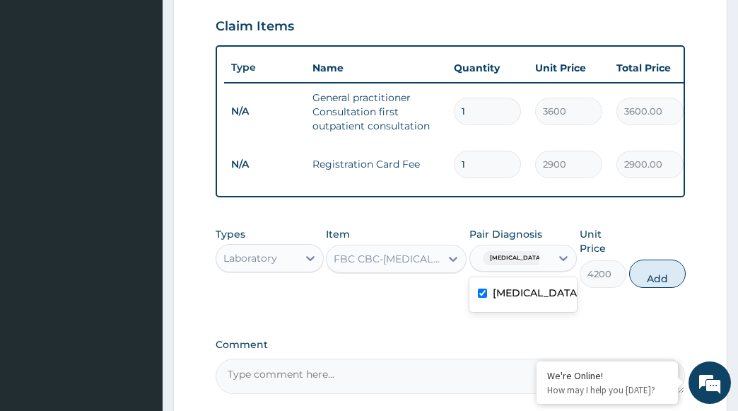
drag, startPoint x: 651, startPoint y: 284, endPoint x: 441, endPoint y: 271, distance: 209.7
click at [648, 285] on button "Add" at bounding box center [657, 274] width 57 height 28
type input "0"
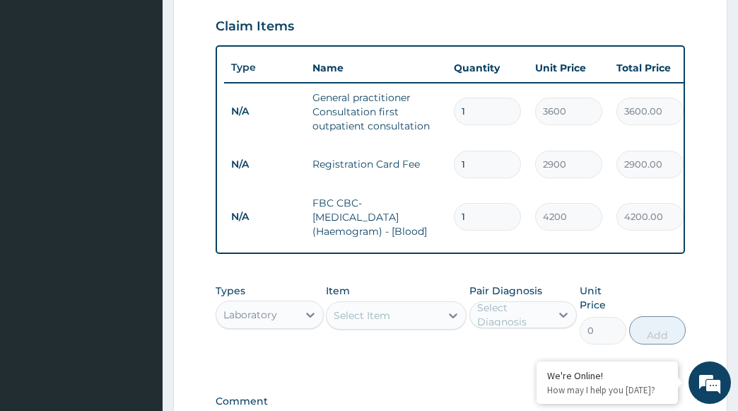
click at [402, 318] on div "Select Item" at bounding box center [384, 315] width 114 height 23
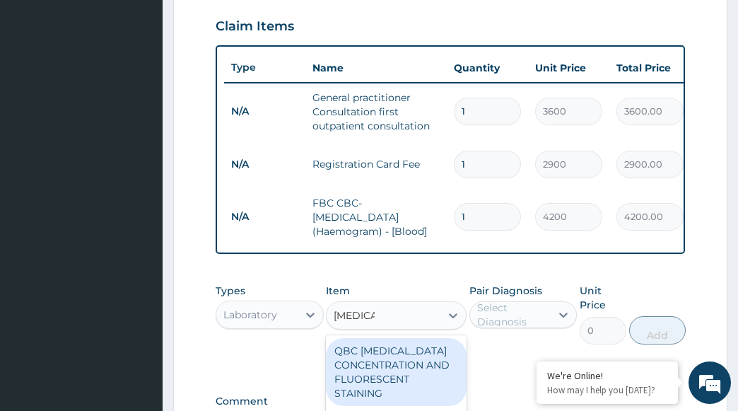
type input "[MEDICAL_DATA] p"
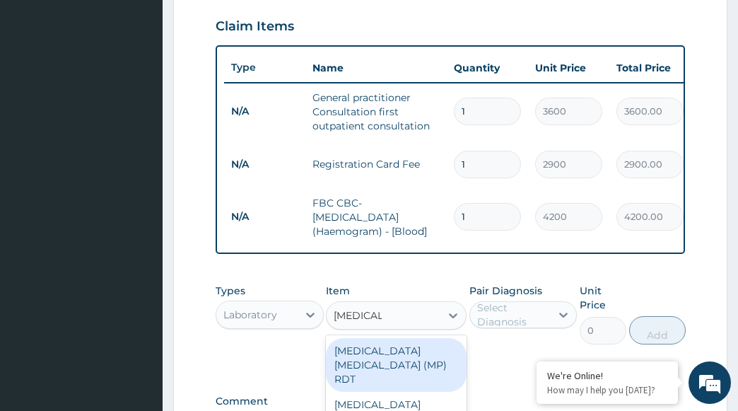
click at [380, 355] on div "[MEDICAL_DATA] [MEDICAL_DATA] (MP) RDT" at bounding box center [396, 365] width 141 height 54
type input "2100"
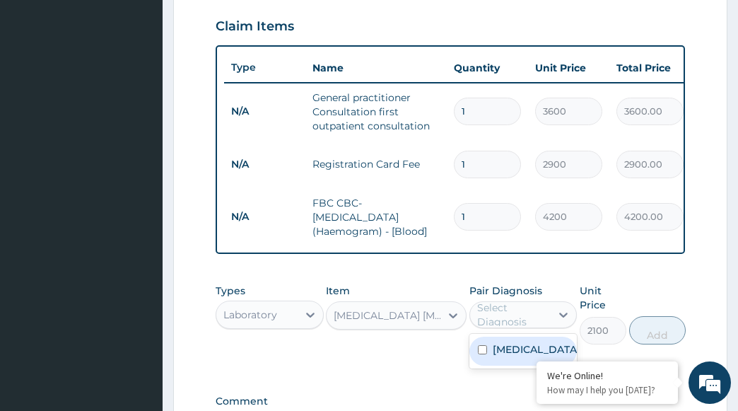
drag, startPoint x: 511, startPoint y: 323, endPoint x: 498, endPoint y: 342, distance: 22.8
click at [512, 324] on div "Select Diagnosis" at bounding box center [513, 315] width 73 height 28
drag, startPoint x: 494, startPoint y: 361, endPoint x: 523, endPoint y: 361, distance: 29.7
click at [496, 356] on label "[MEDICAL_DATA]" at bounding box center [537, 349] width 88 height 14
checkbox input "true"
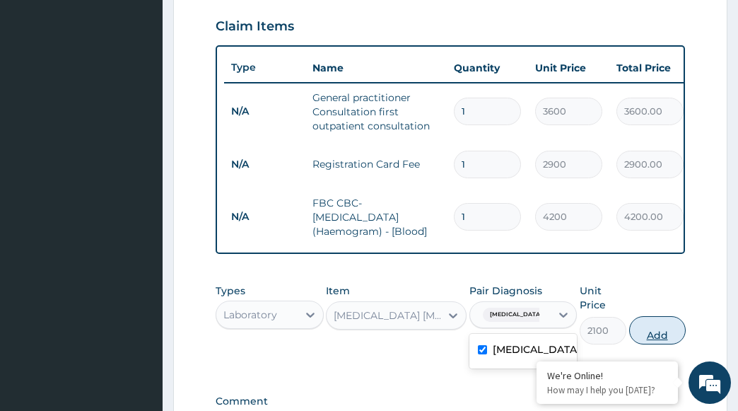
click at [673, 344] on button "Add" at bounding box center [657, 330] width 57 height 28
type input "0"
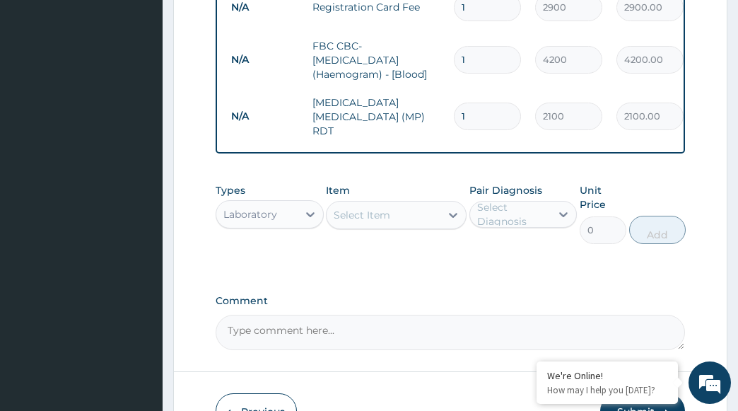
scroll to position [742, 0]
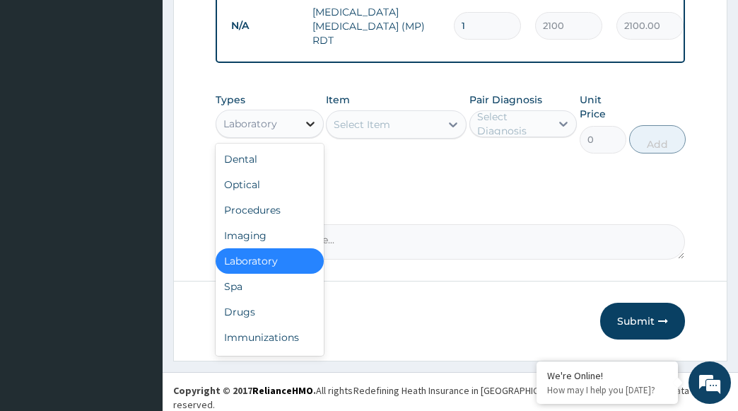
click at [315, 126] on icon at bounding box center [310, 124] width 14 height 14
click at [238, 311] on div "Drugs" at bounding box center [270, 311] width 108 height 25
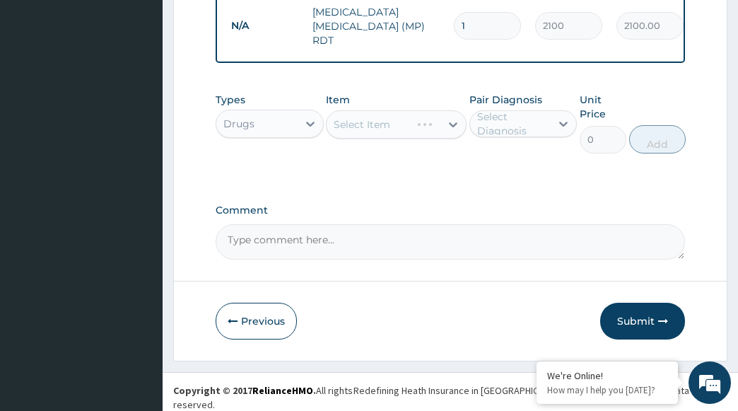
click at [412, 124] on div "Select Item" at bounding box center [396, 124] width 141 height 28
click at [389, 129] on div "Select Item" at bounding box center [396, 124] width 141 height 28
click at [351, 132] on div "Select Item" at bounding box center [396, 124] width 141 height 28
click at [448, 123] on icon at bounding box center [453, 124] width 14 height 14
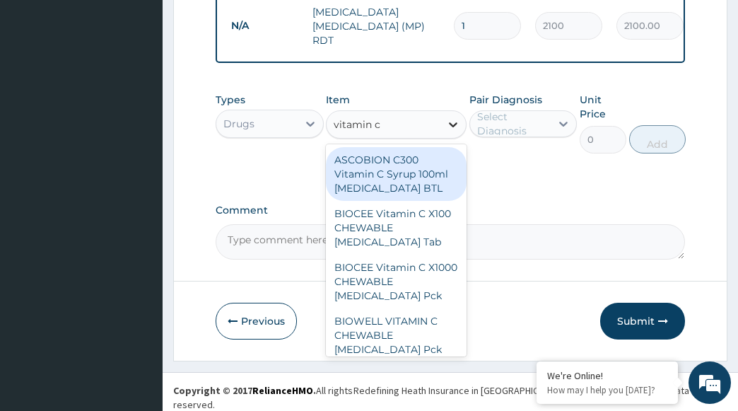
type input "vitamin c s"
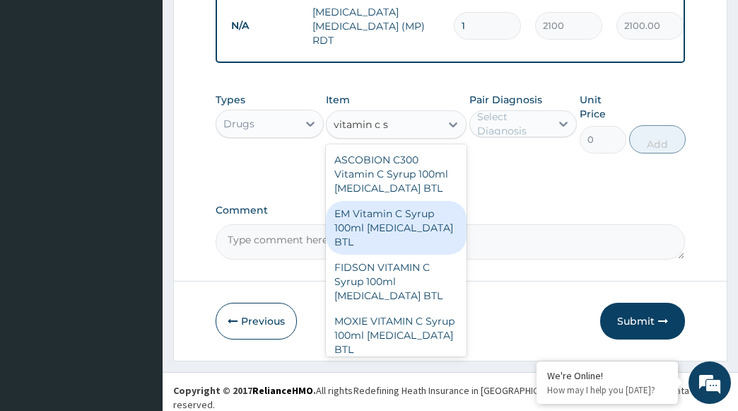
scroll to position [8, 0]
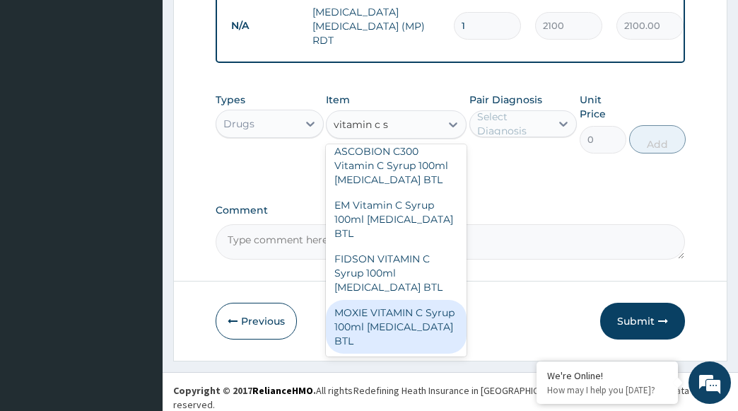
click at [404, 331] on div "MOXIE VITAMIN C Syrup 100ml [MEDICAL_DATA] BTL" at bounding box center [396, 327] width 141 height 54
type input "300"
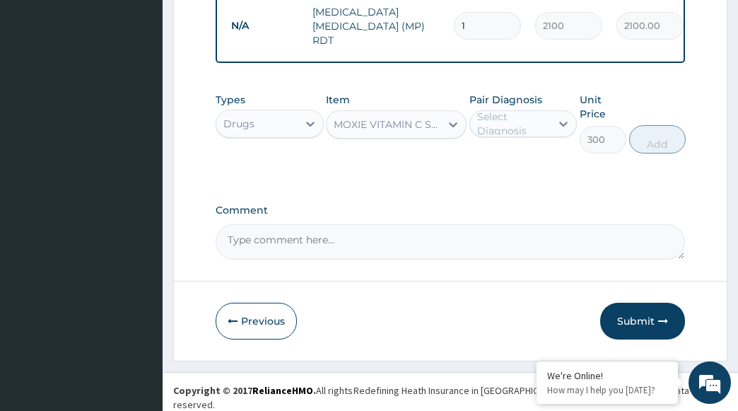
click at [433, 131] on div "MOXIE VITAMIN C Syrup 100ml [MEDICAL_DATA] BTL" at bounding box center [388, 124] width 108 height 14
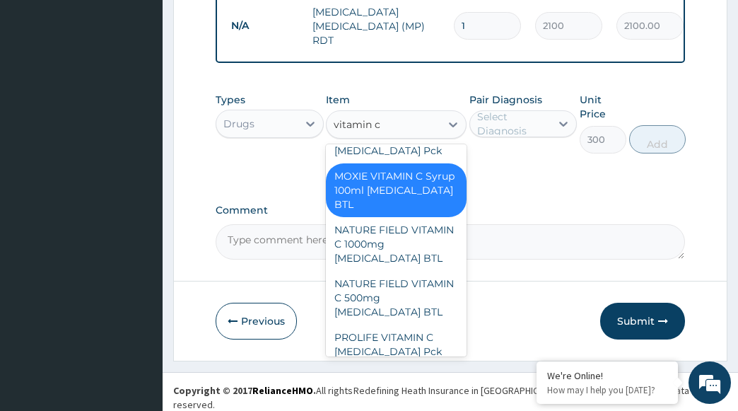
scroll to position [722, 0]
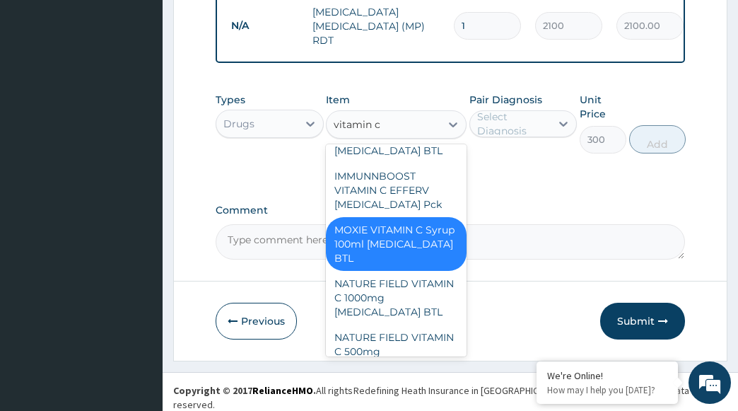
type input "vitamin c s"
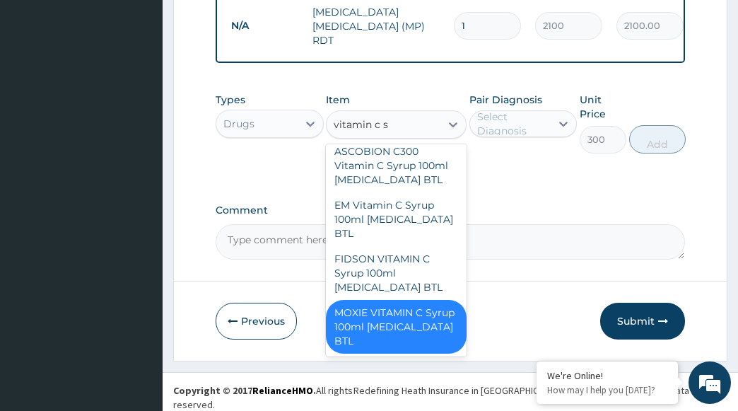
scroll to position [8, 0]
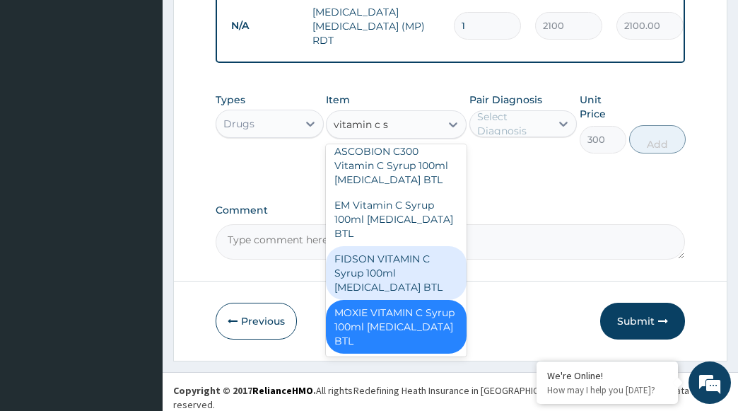
click at [395, 270] on div "FIDSON VITAMIN C Syrup 100ml [MEDICAL_DATA] BTL" at bounding box center [396, 273] width 141 height 54
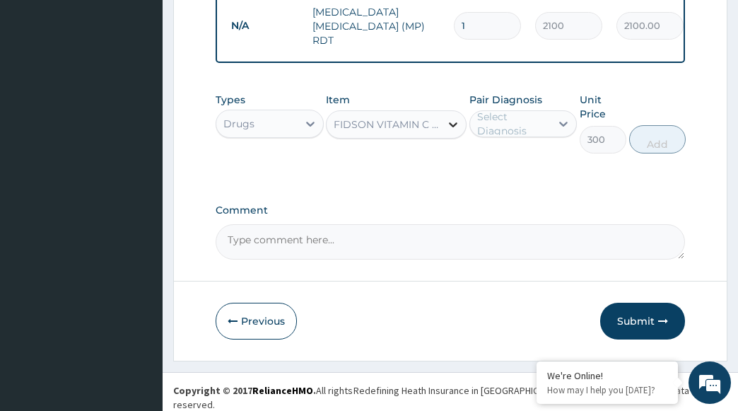
click at [448, 127] on icon at bounding box center [453, 124] width 14 height 14
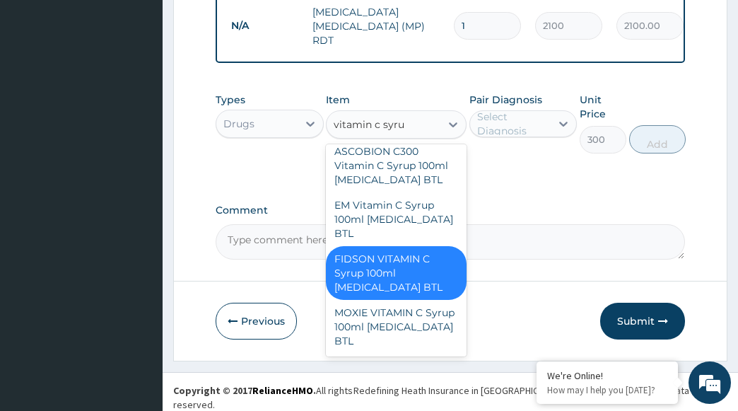
type input "vitamin c syrup"
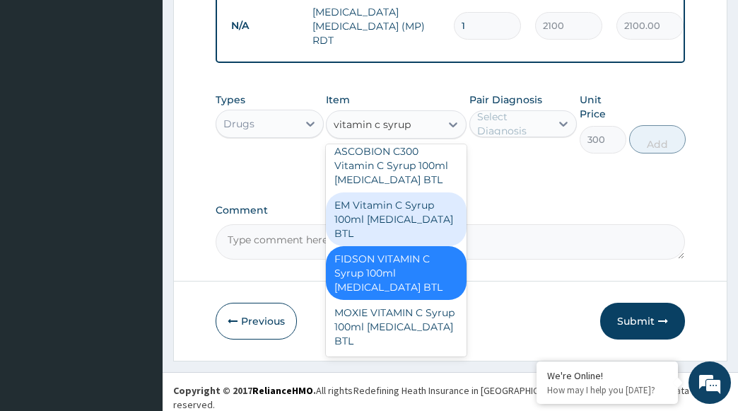
click at [404, 214] on div "EM Vitamin C Syrup 100ml [MEDICAL_DATA] BTL" at bounding box center [396, 219] width 141 height 54
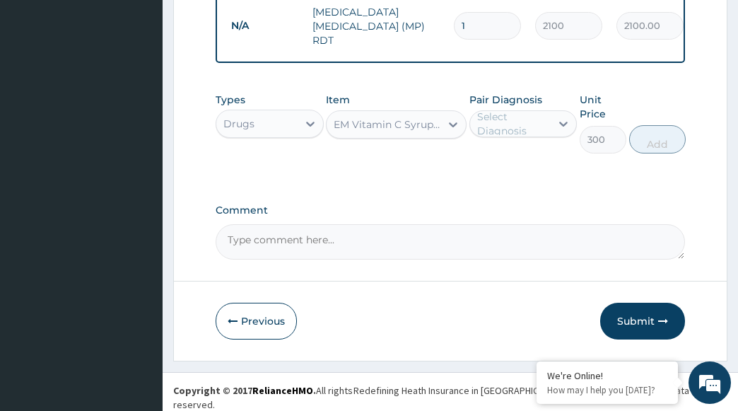
click at [551, 126] on div "Select Diagnosis" at bounding box center [510, 123] width 81 height 23
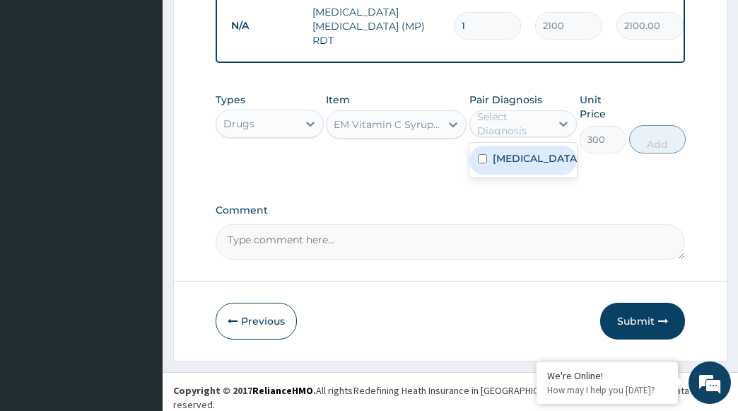
click at [525, 163] on label "[MEDICAL_DATA]" at bounding box center [537, 158] width 88 height 14
checkbox input "true"
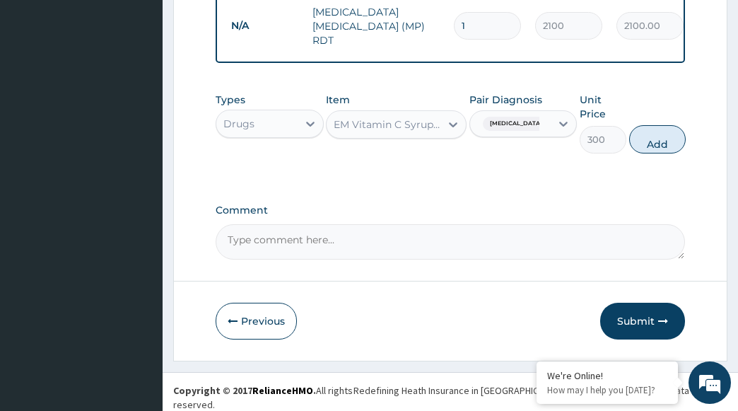
drag, startPoint x: 671, startPoint y: 153, endPoint x: 629, endPoint y: 211, distance: 71.3
click at [672, 153] on button "Add" at bounding box center [657, 139] width 57 height 28
type input "0"
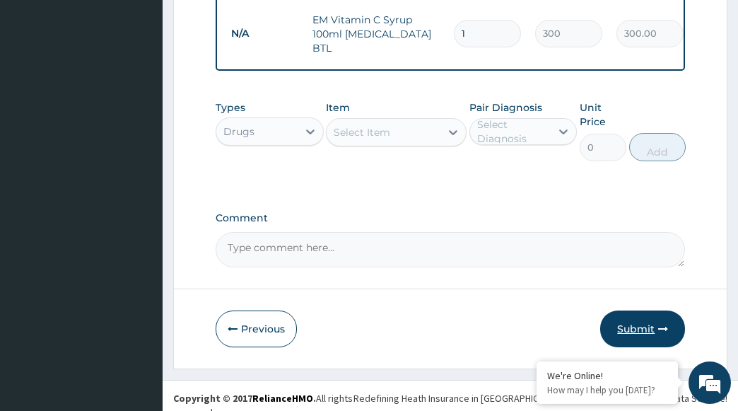
click at [633, 320] on button "Submit" at bounding box center [642, 328] width 85 height 37
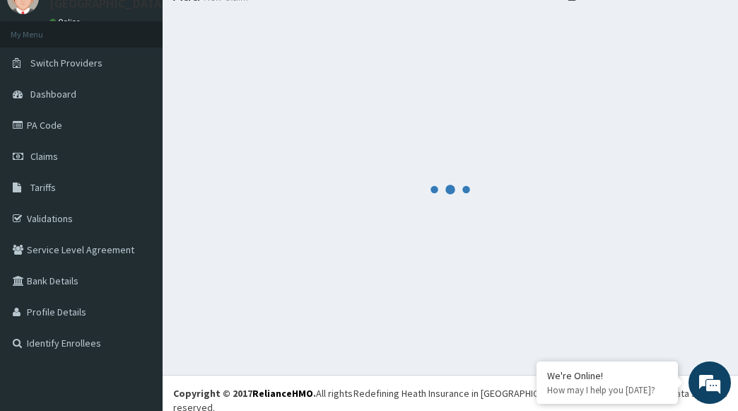
scroll to position [791, 0]
